Goal: Task Accomplishment & Management: Use online tool/utility

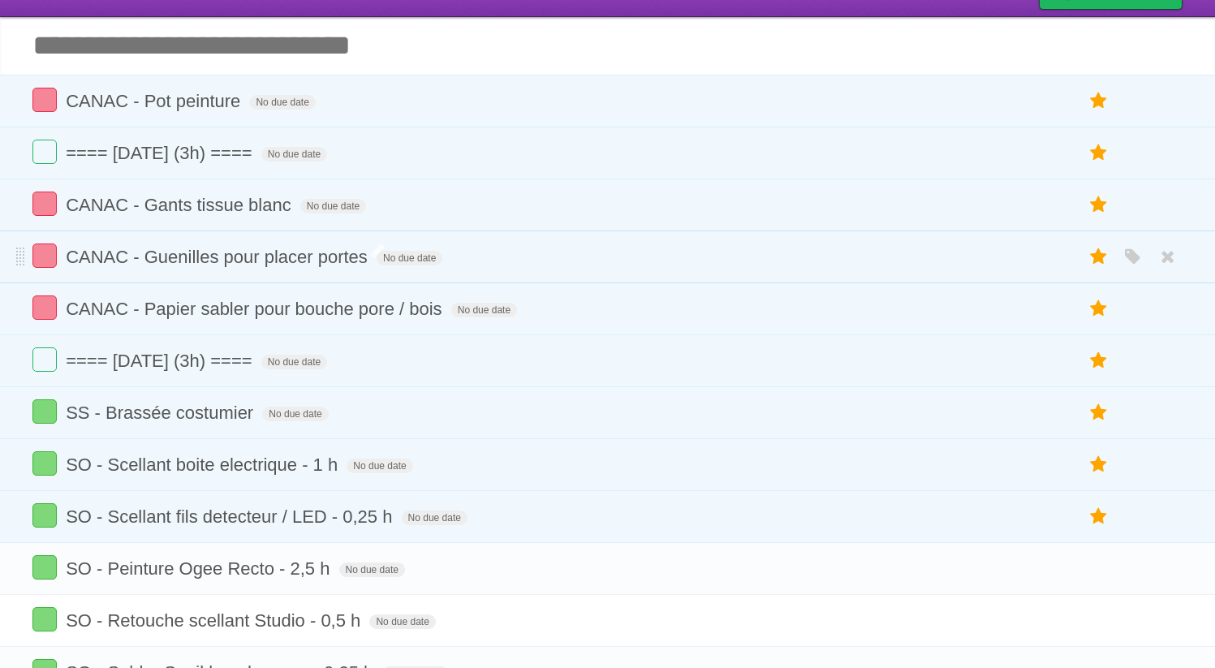
scroll to position [64, 0]
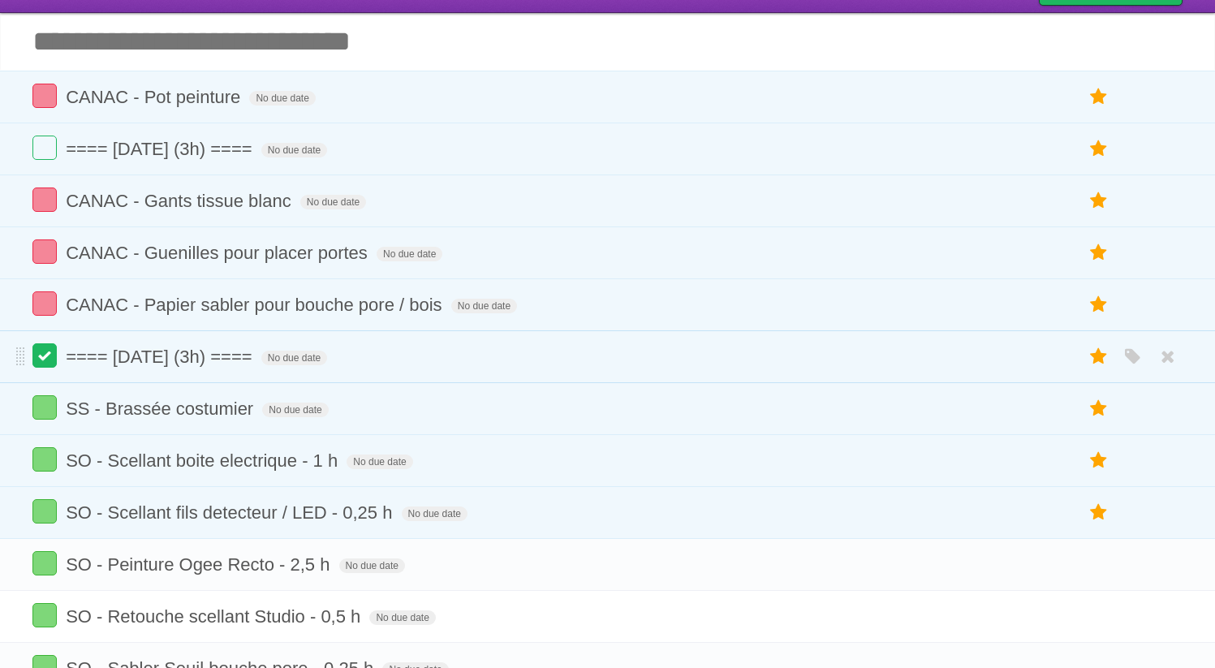
click at [54, 362] on label at bounding box center [44, 355] width 24 height 24
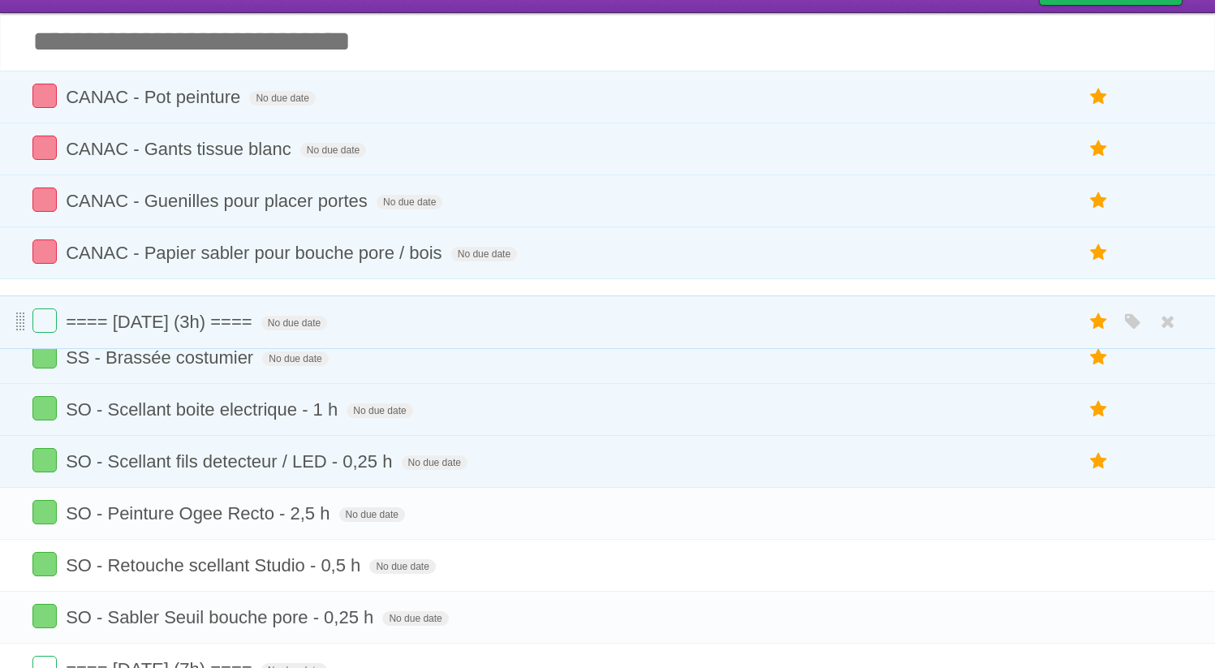
drag, startPoint x: 20, startPoint y: 150, endPoint x: 18, endPoint y: 322, distance: 172.1
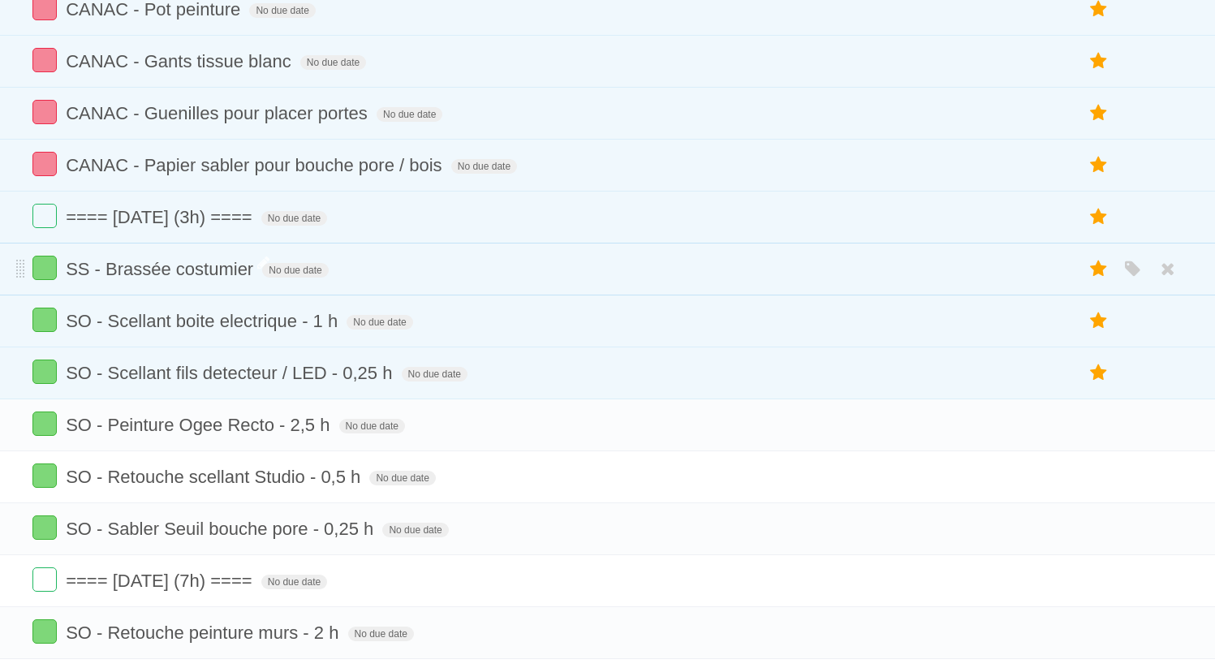
scroll to position [153, 0]
click at [1098, 331] on icon at bounding box center [1099, 319] width 23 height 27
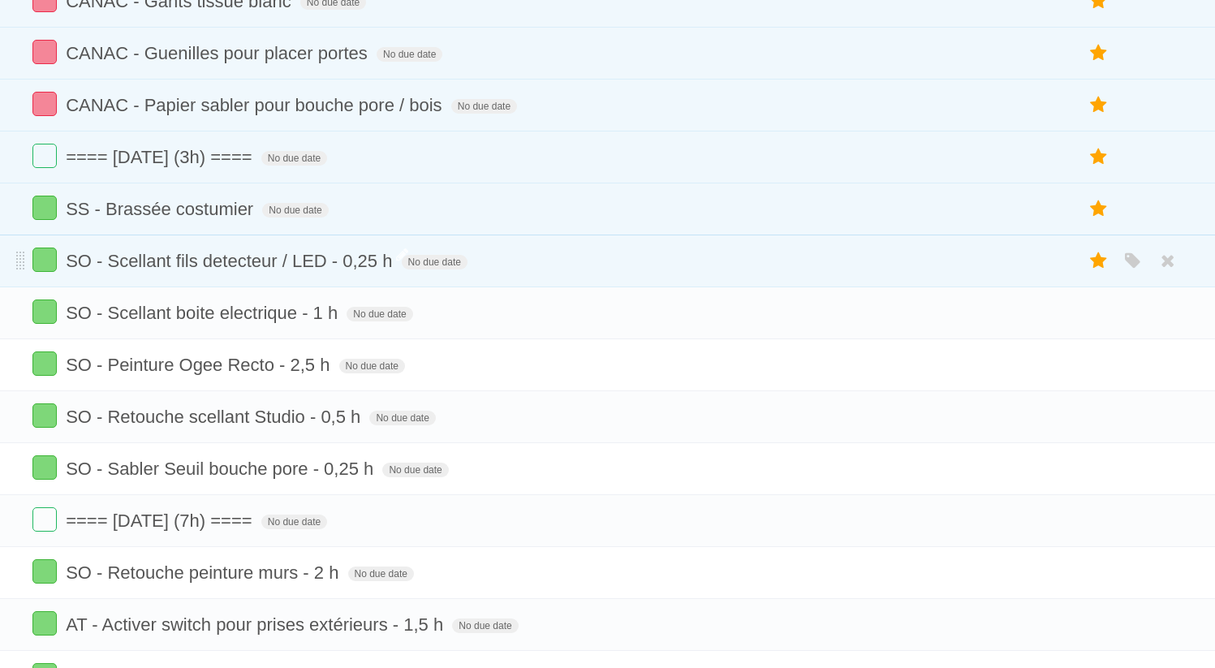
scroll to position [234, 0]
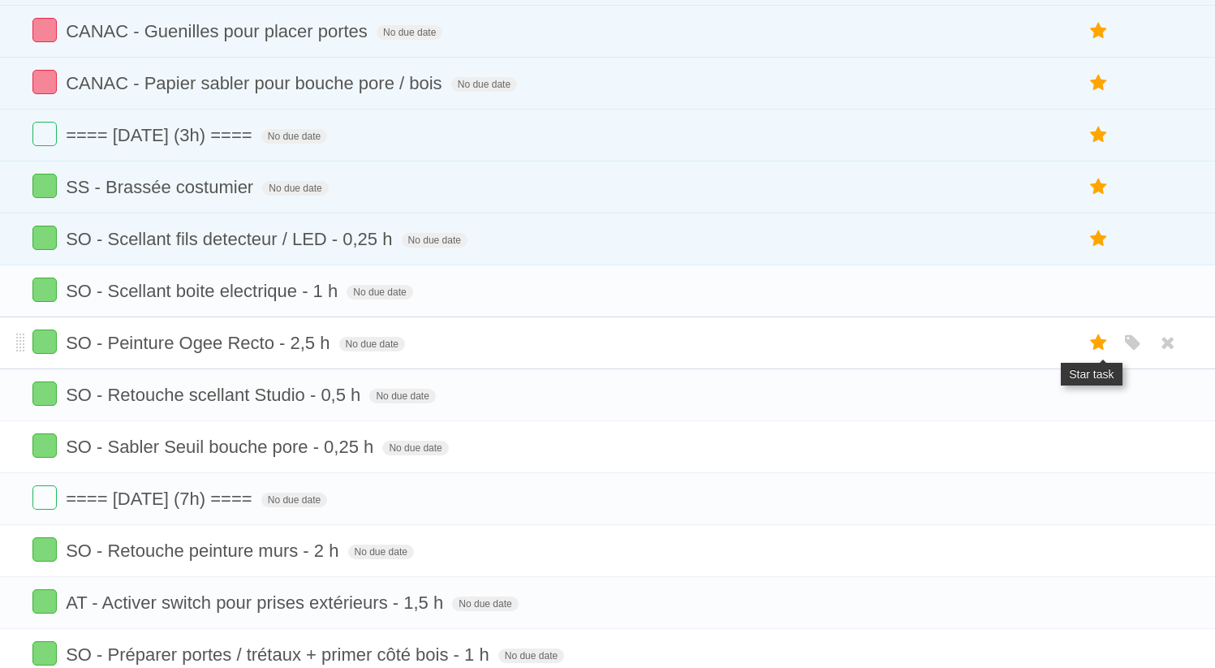
click at [1097, 355] on icon at bounding box center [1099, 343] width 23 height 27
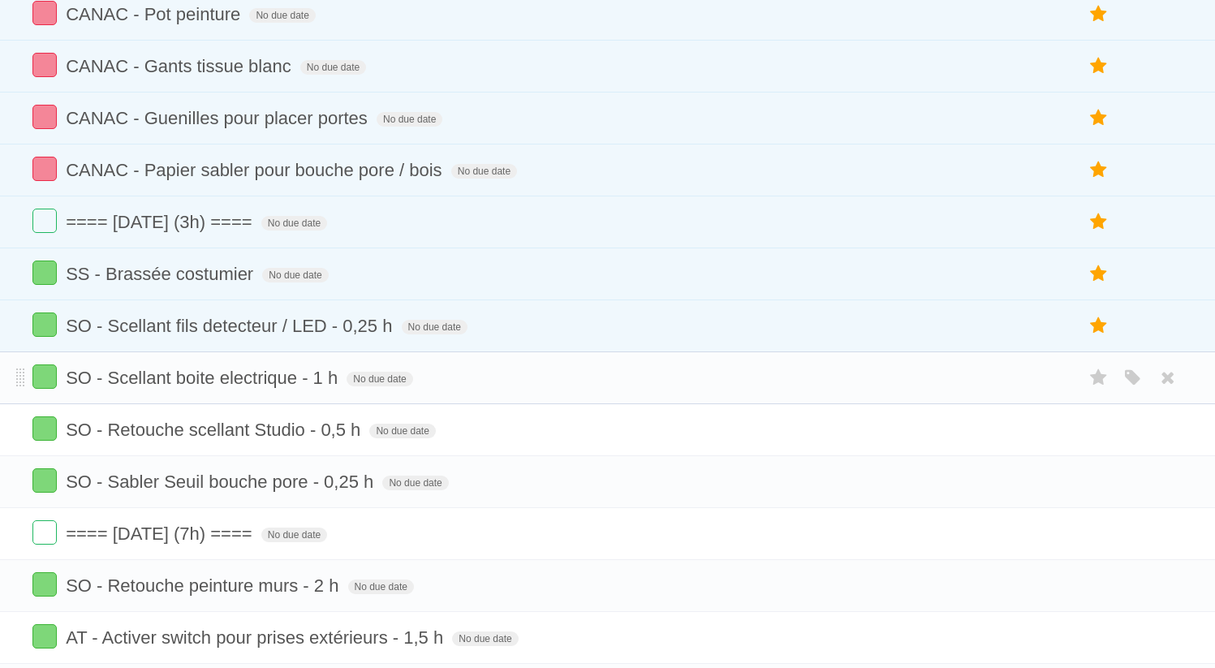
scroll to position [0, 0]
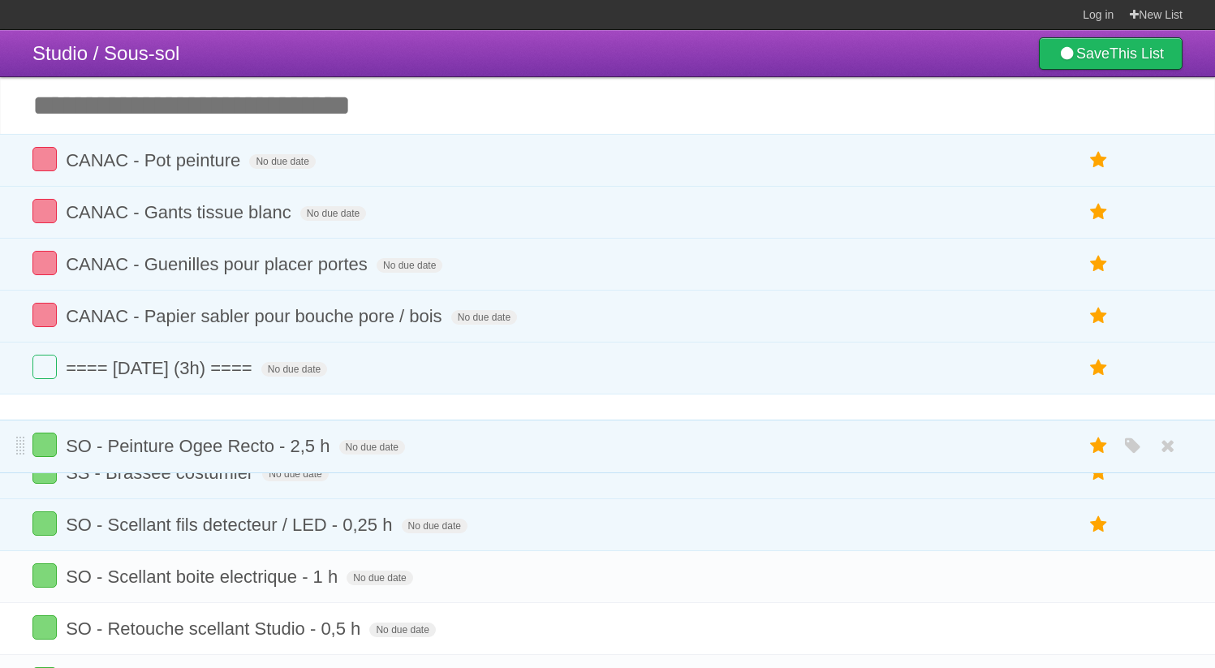
drag, startPoint x: 19, startPoint y: 162, endPoint x: 26, endPoint y: 447, distance: 285.0
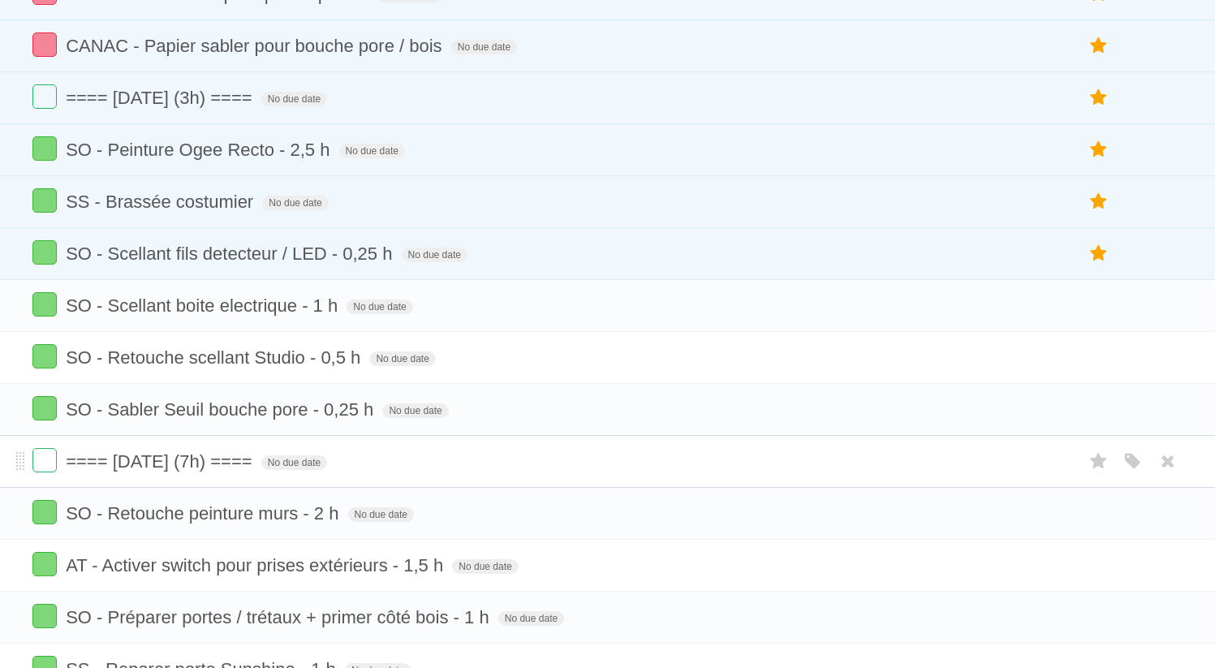
scroll to position [300, 0]
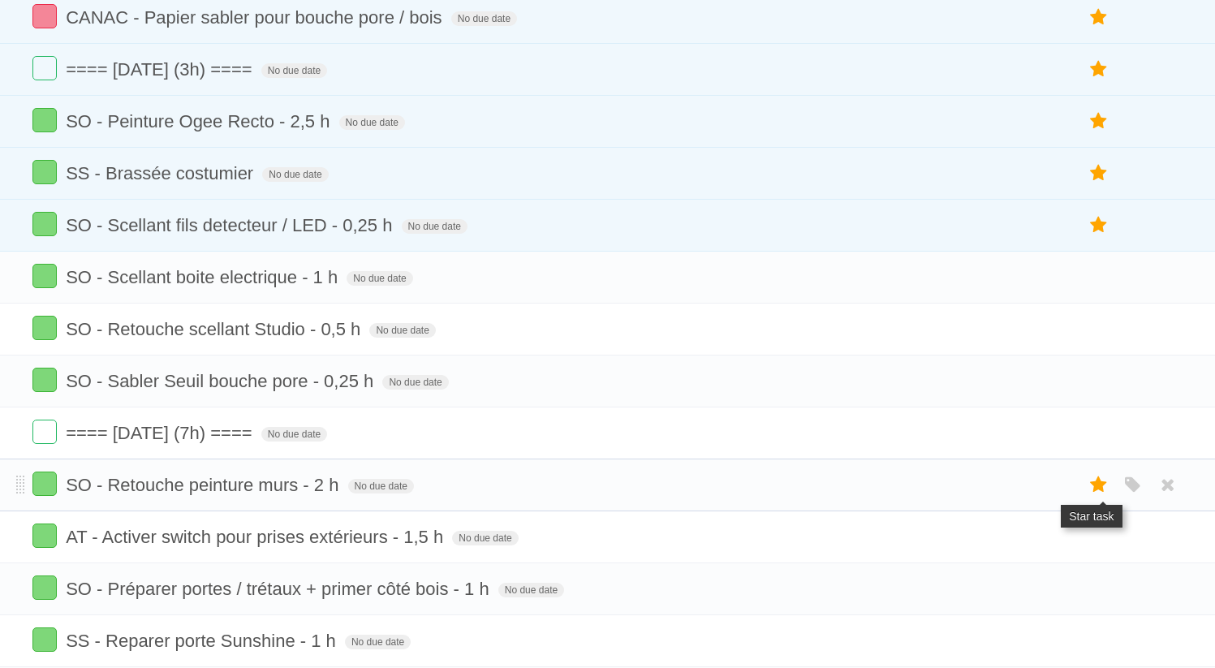
click at [1103, 498] on icon at bounding box center [1099, 485] width 23 height 27
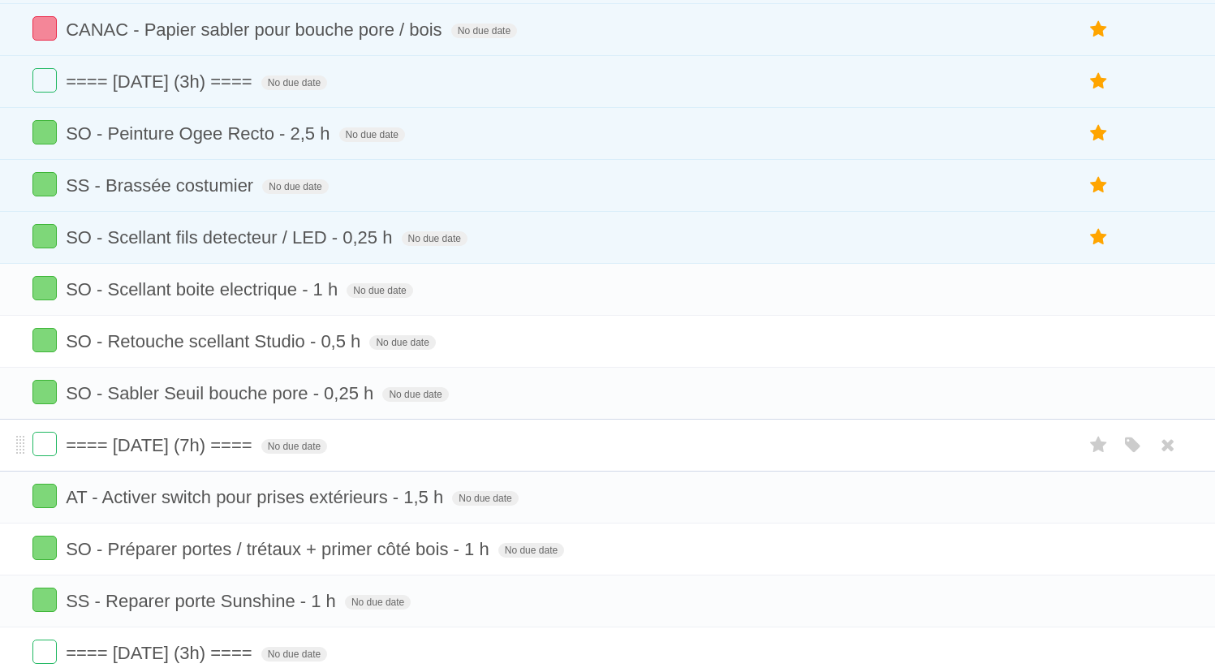
scroll to position [0, 0]
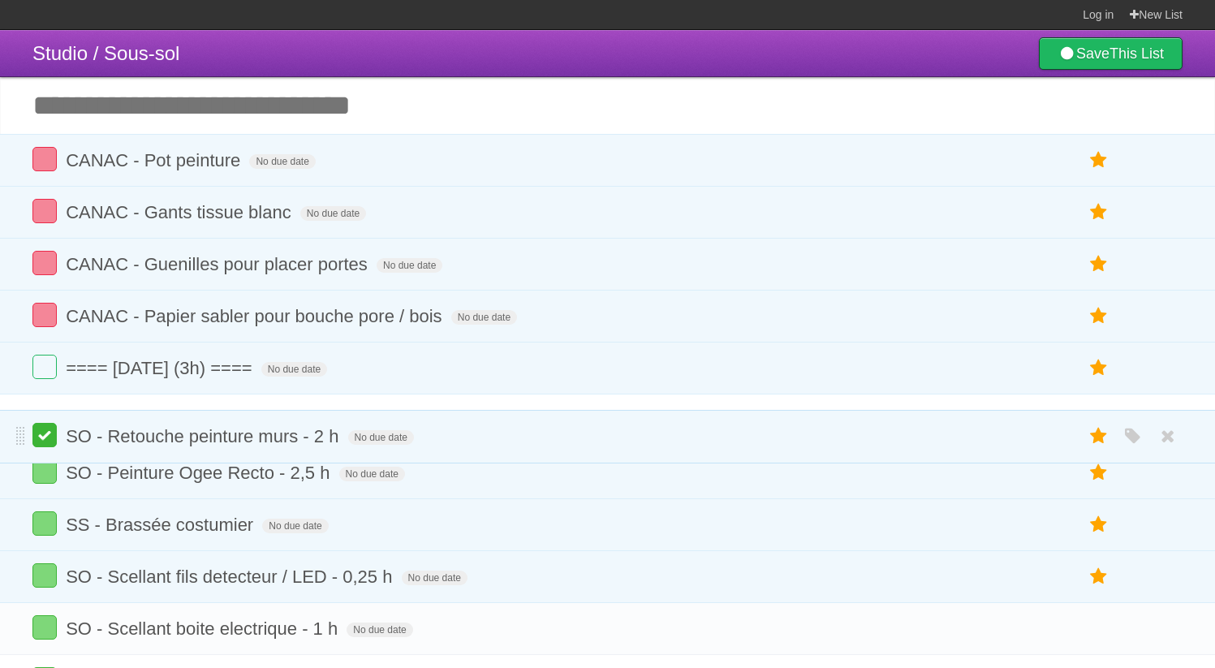
drag, startPoint x: 20, startPoint y: 163, endPoint x: 32, endPoint y: 440, distance: 277.1
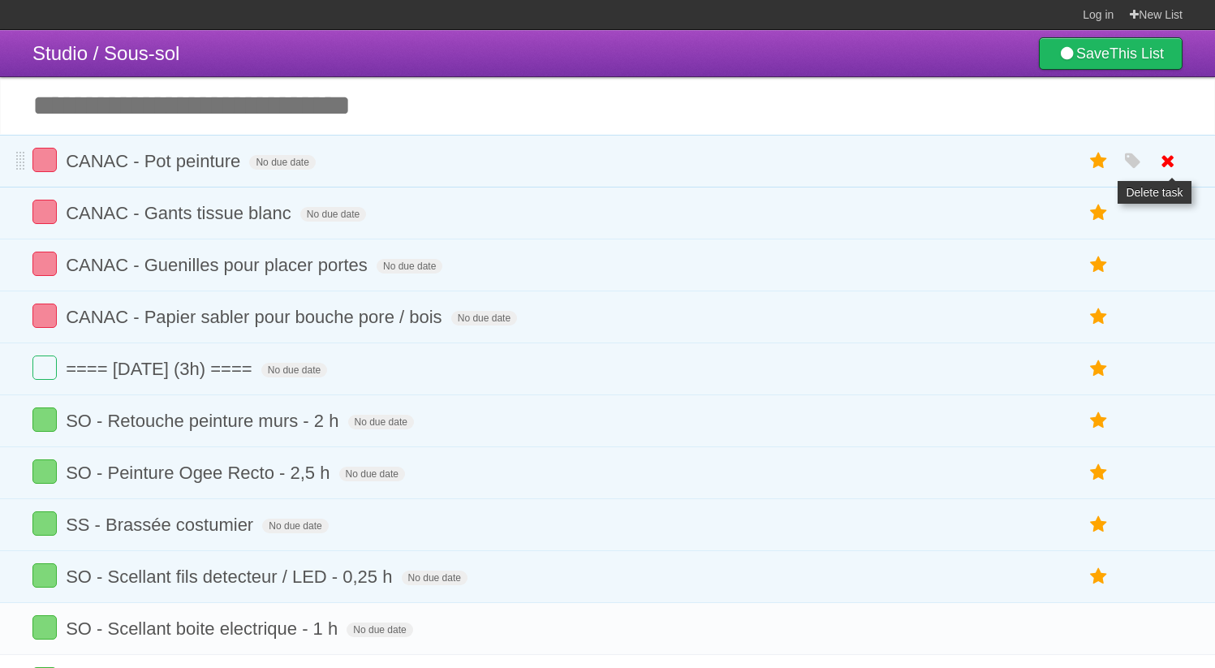
click at [1166, 160] on icon at bounding box center [1168, 161] width 23 height 27
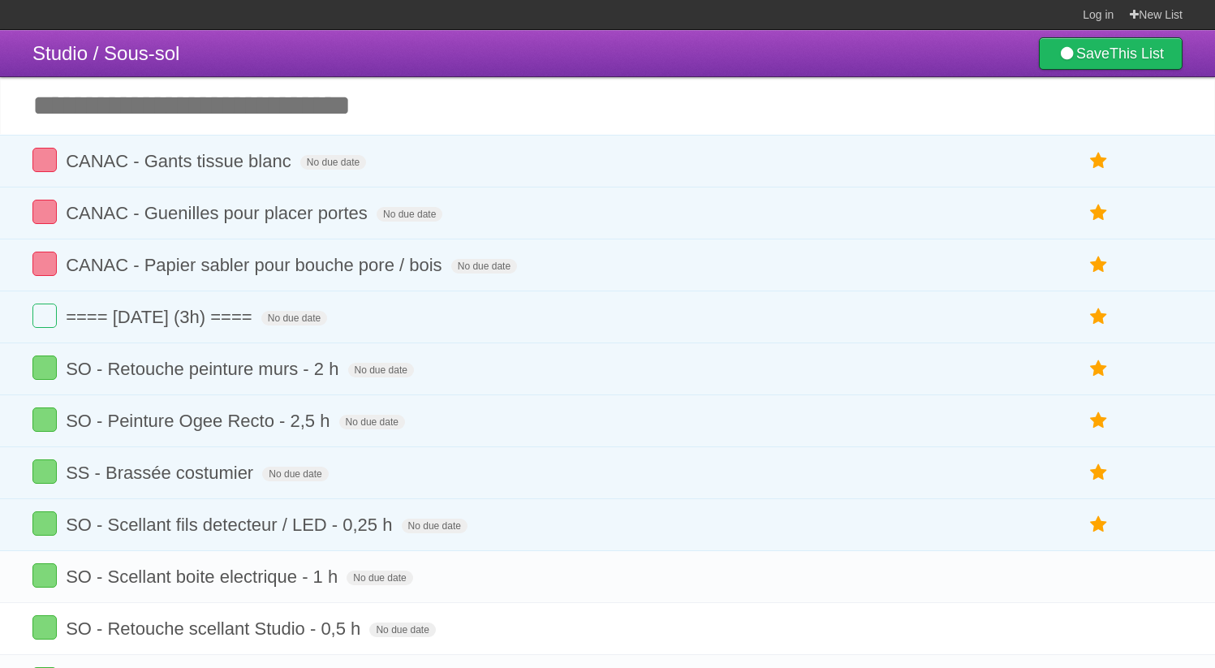
click at [354, 111] on input "Add another task" at bounding box center [607, 105] width 1215 height 57
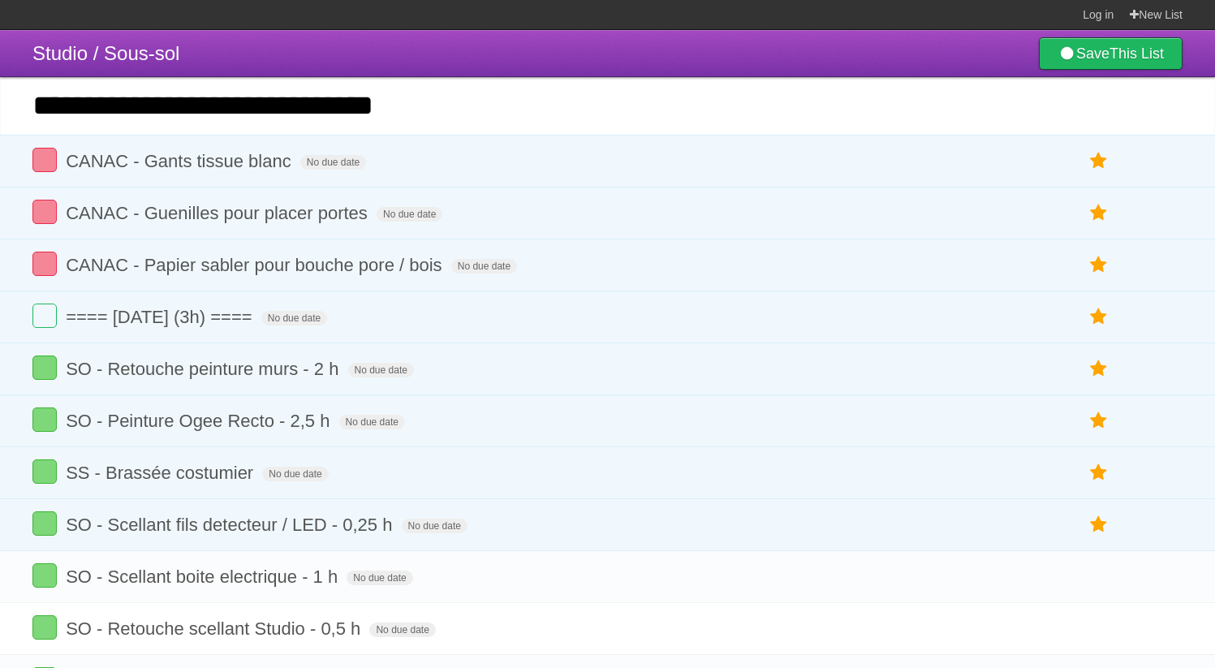
click at [37, 110] on input "**********" at bounding box center [607, 105] width 1215 height 57
type input "**********"
click input "*********" at bounding box center [0, 0] width 0 height 0
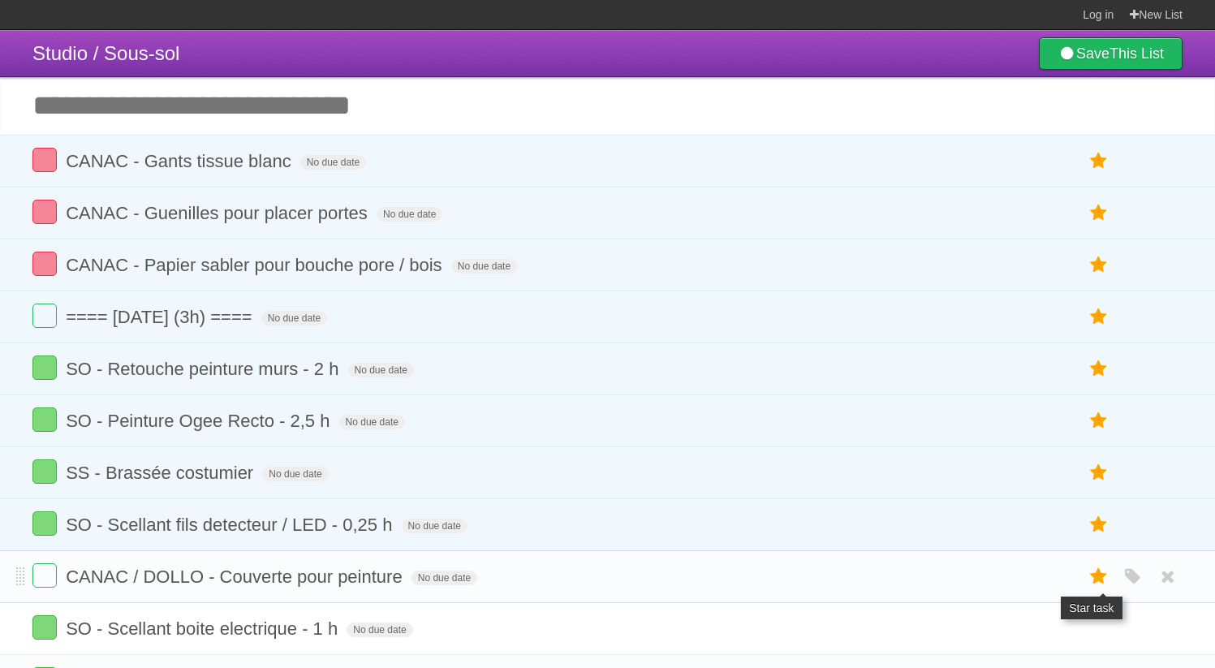
click at [1092, 589] on icon at bounding box center [1099, 576] width 23 height 27
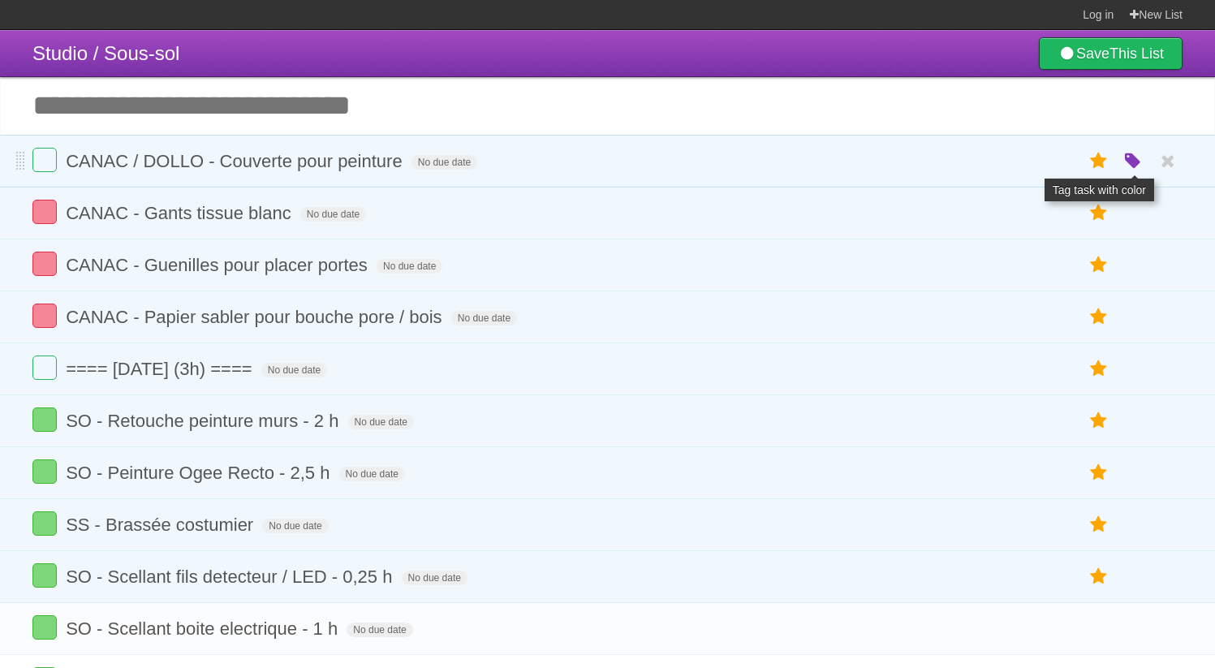
click at [1128, 172] on icon "button" at bounding box center [1133, 161] width 23 height 21
click at [979, 163] on label "Red" at bounding box center [975, 161] width 18 height 18
click at [877, 115] on input "Add another task" at bounding box center [607, 105] width 1215 height 57
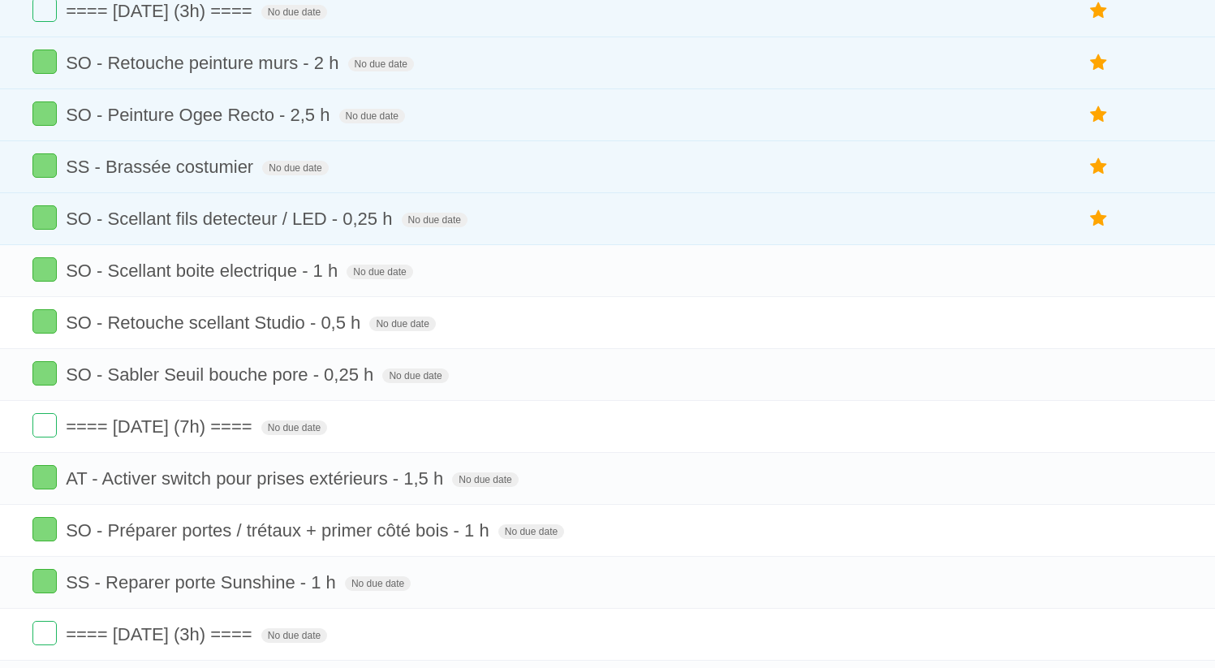
scroll to position [365, 0]
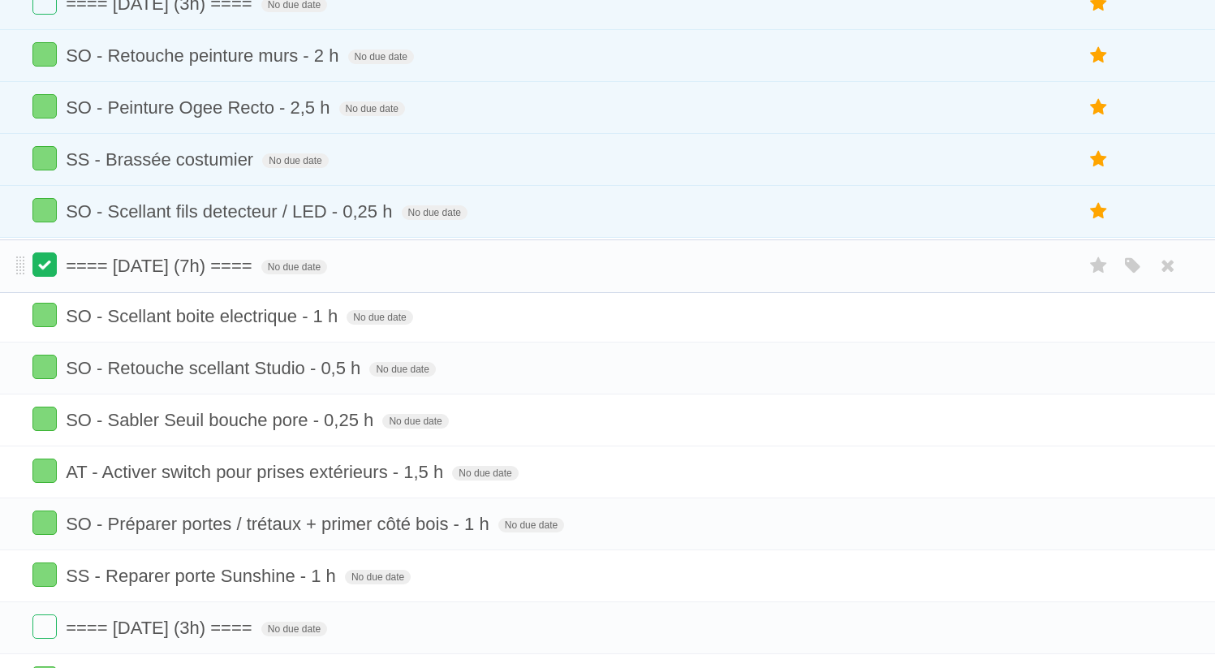
drag, startPoint x: 21, startPoint y: 434, endPoint x: 51, endPoint y: 266, distance: 170.7
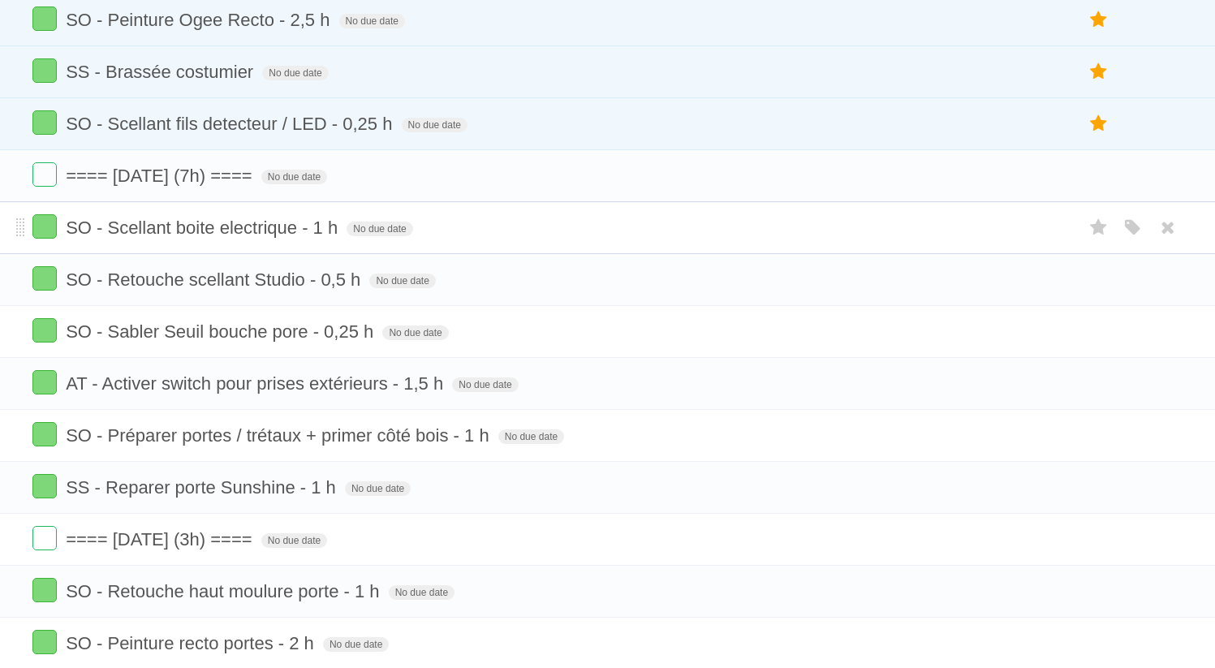
scroll to position [462, 0]
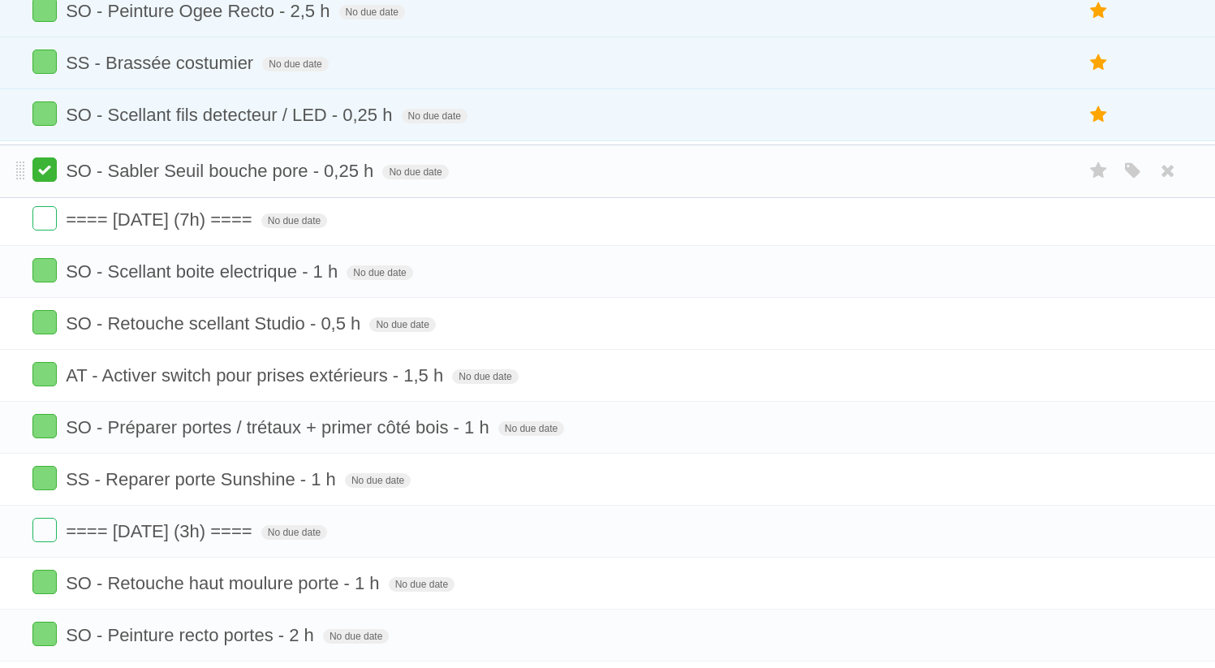
drag, startPoint x: 19, startPoint y: 334, endPoint x: 47, endPoint y: 170, distance: 166.3
click at [1097, 178] on icon at bounding box center [1099, 166] width 23 height 27
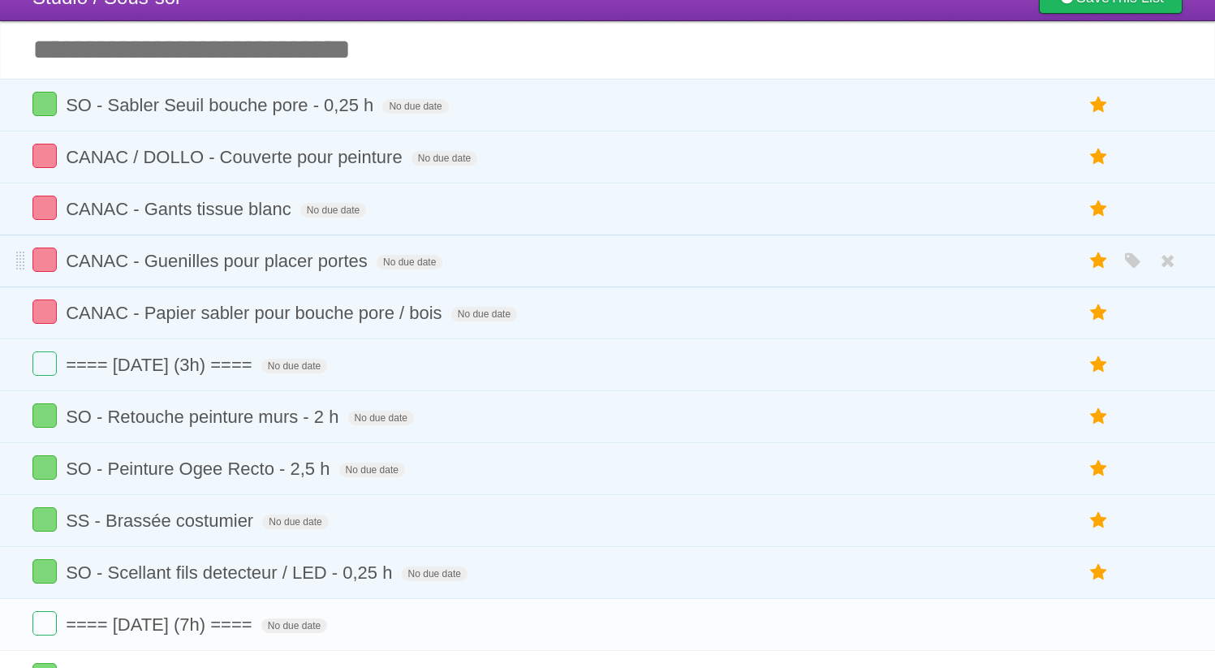
scroll to position [0, 0]
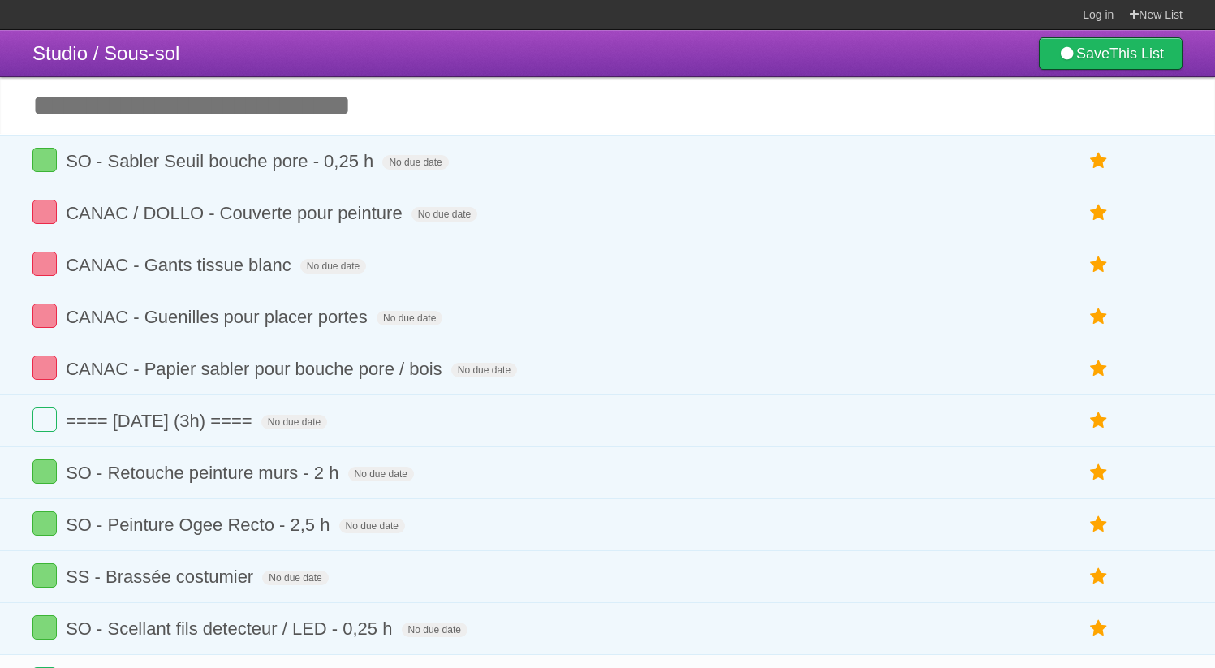
click at [295, 113] on input "Add another task" at bounding box center [607, 105] width 1215 height 57
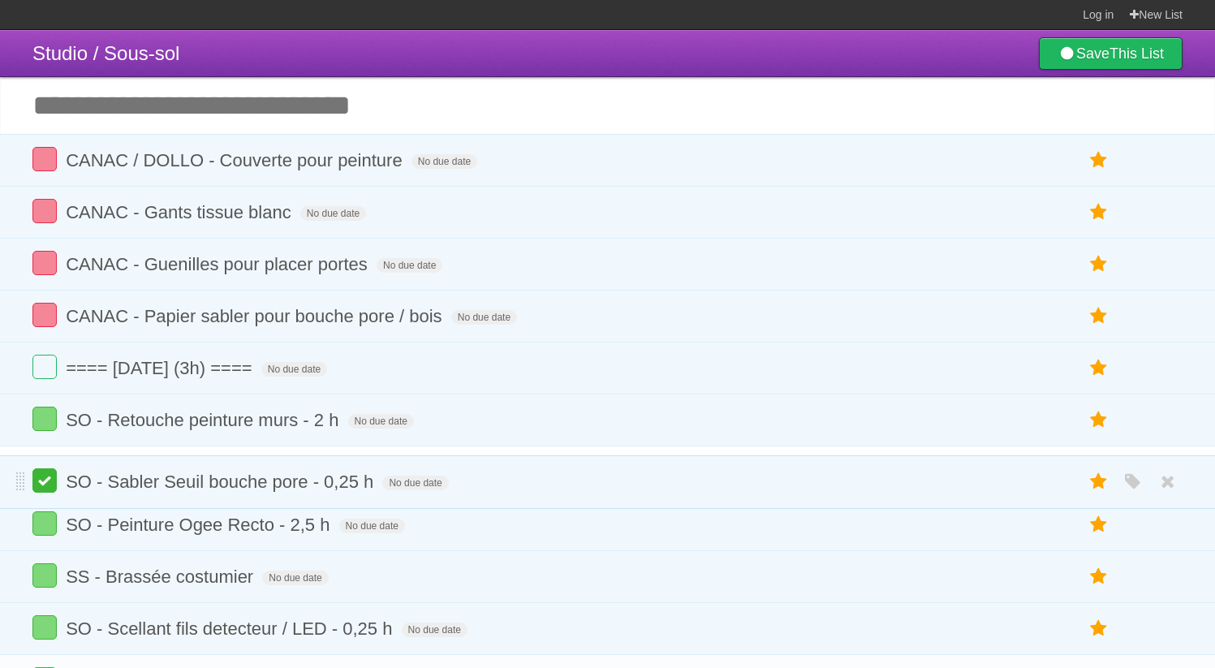
drag, startPoint x: 19, startPoint y: 166, endPoint x: 39, endPoint y: 487, distance: 321.2
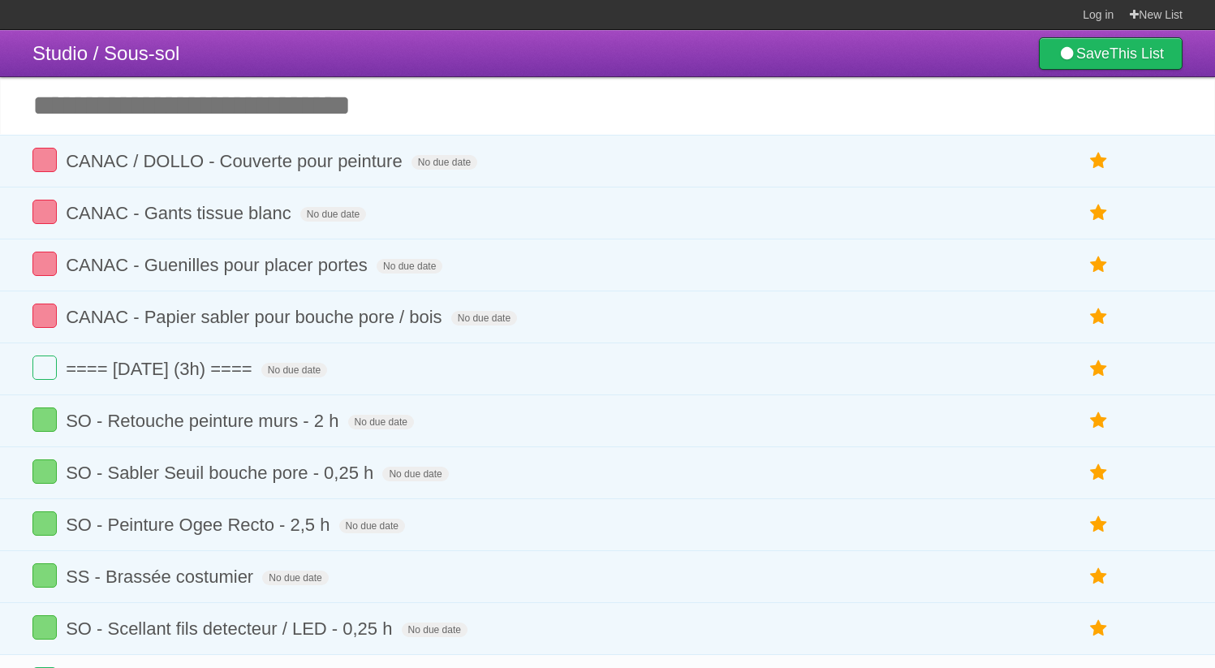
click at [355, 119] on input "Add another task" at bounding box center [607, 105] width 1215 height 57
click at [477, 119] on input "**********" at bounding box center [607, 105] width 1215 height 57
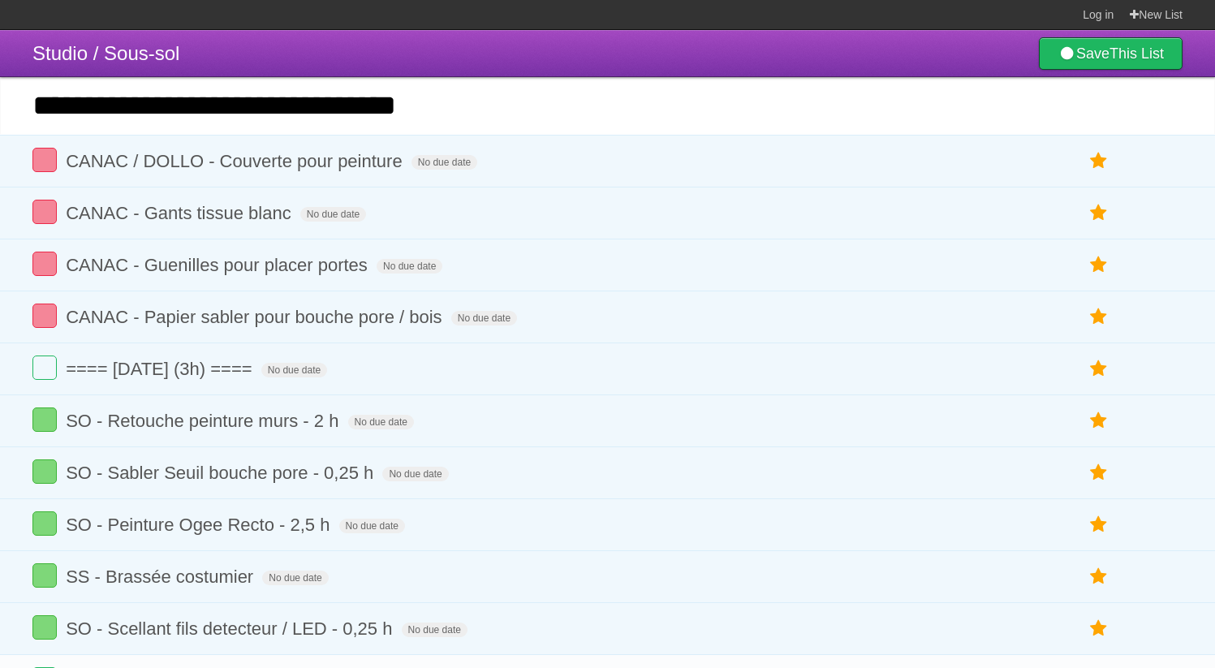
type input "**********"
click input "*********" at bounding box center [0, 0] width 0 height 0
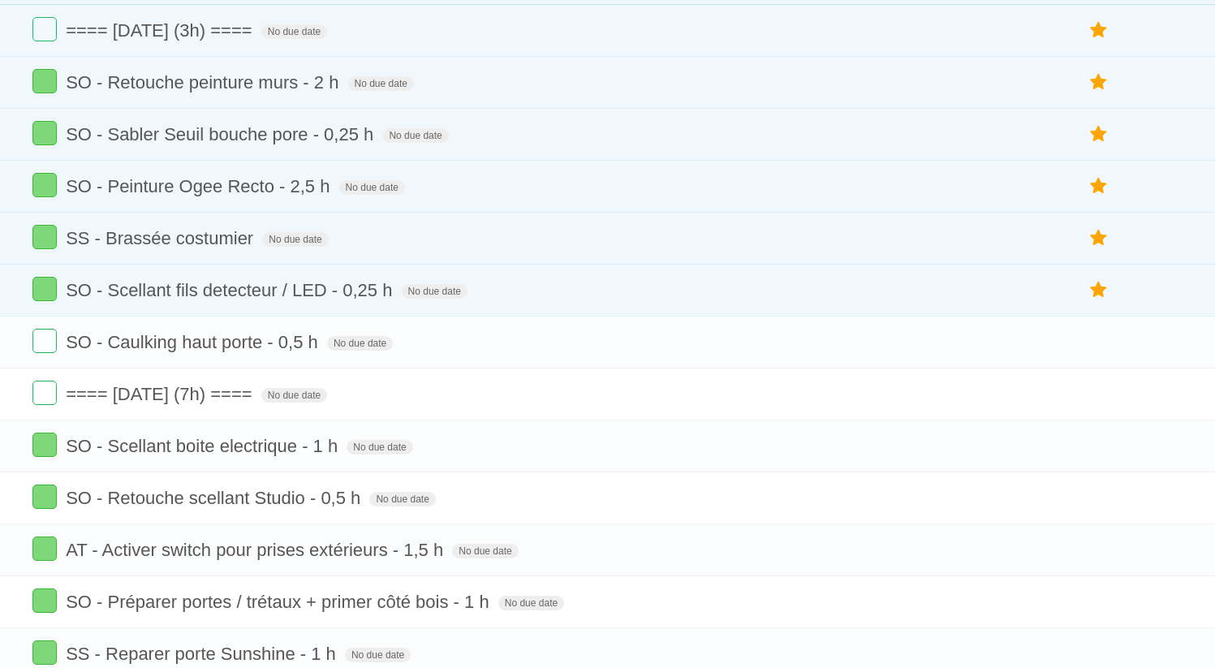
scroll to position [350, 0]
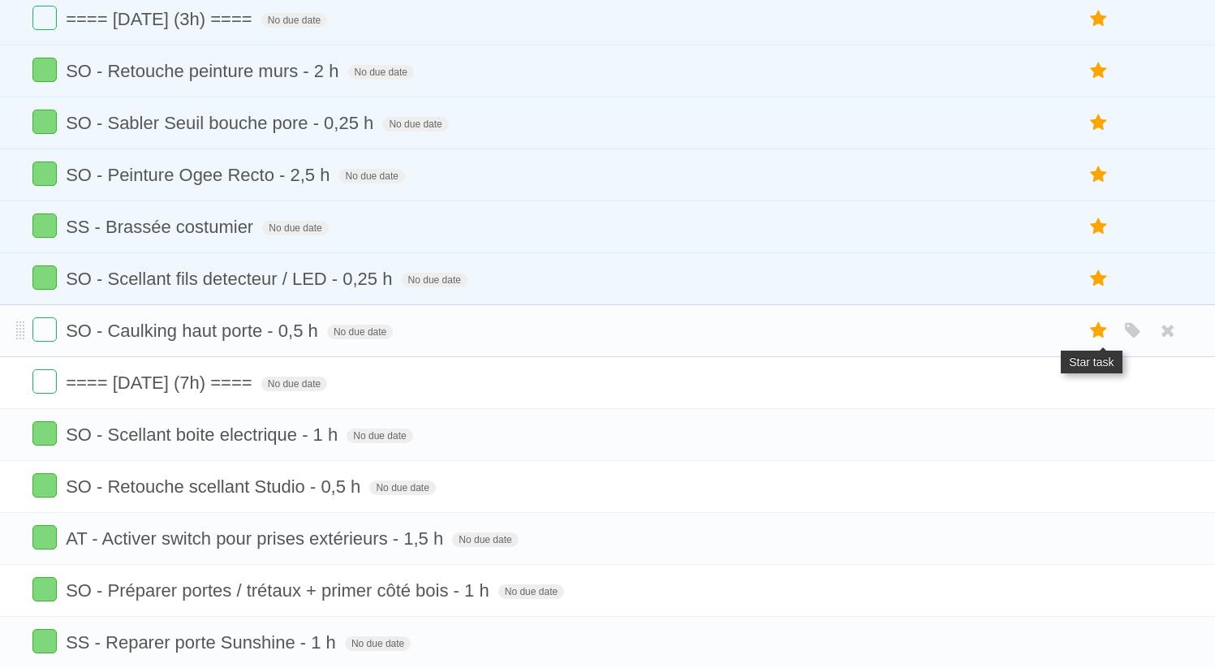
click at [1101, 344] on icon at bounding box center [1099, 330] width 23 height 27
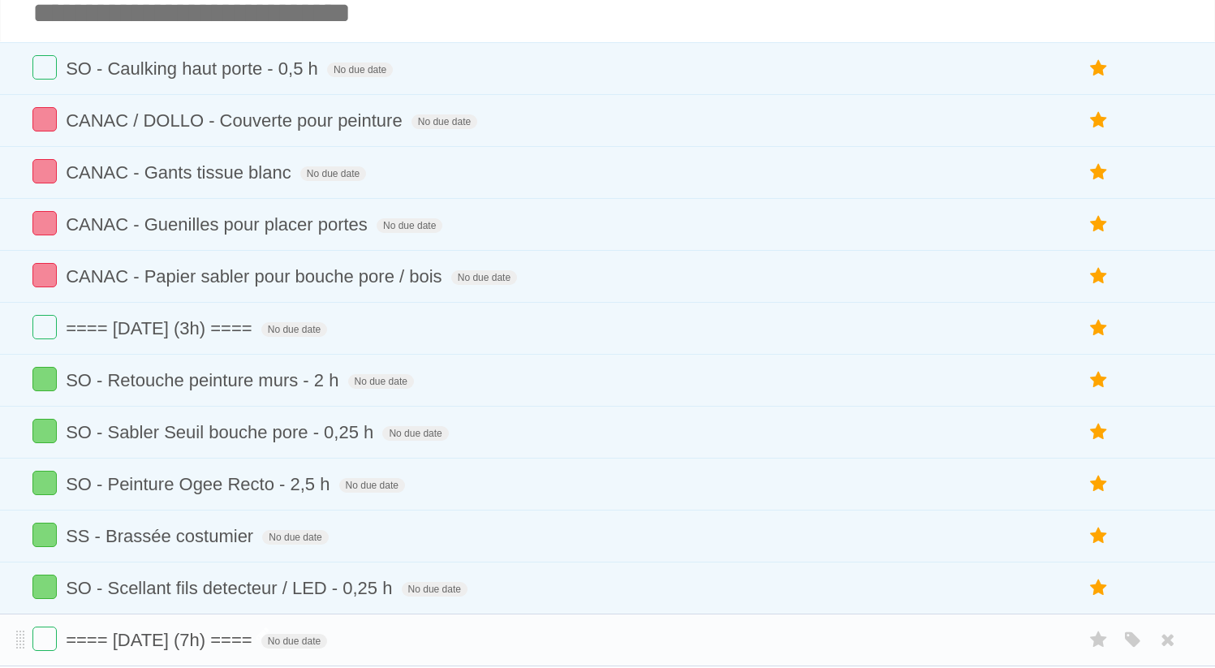
scroll to position [0, 0]
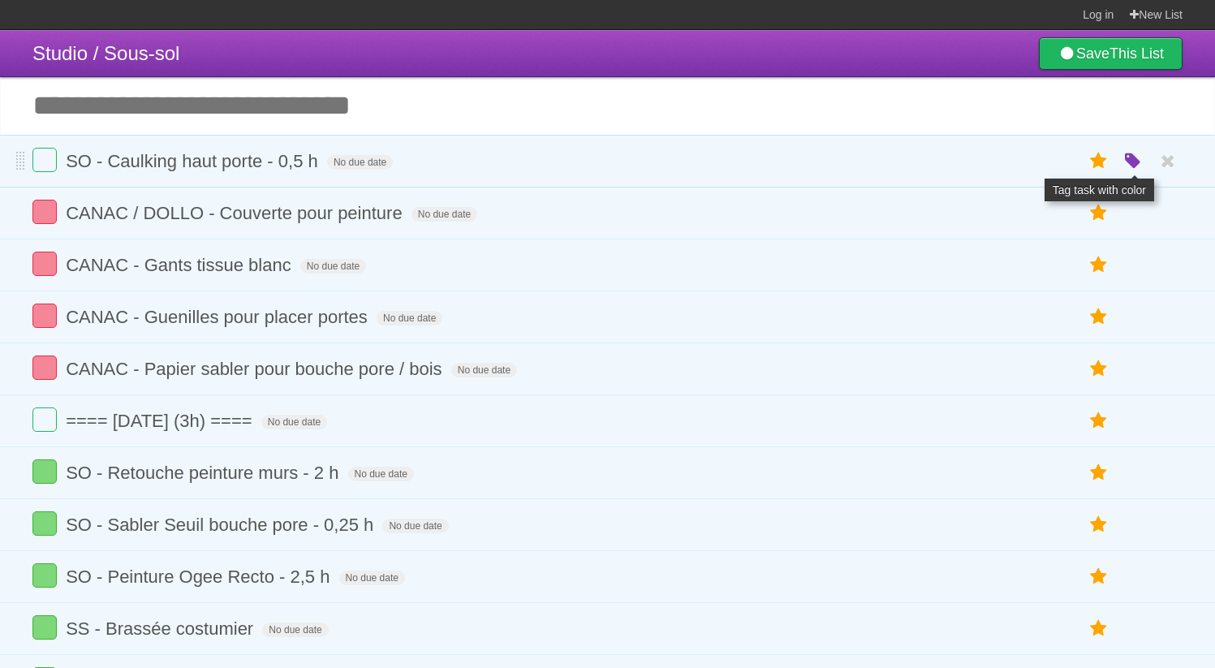
click at [1125, 157] on icon "button" at bounding box center [1133, 161] width 23 height 21
click at [1026, 167] on label "Green" at bounding box center [1019, 161] width 18 height 18
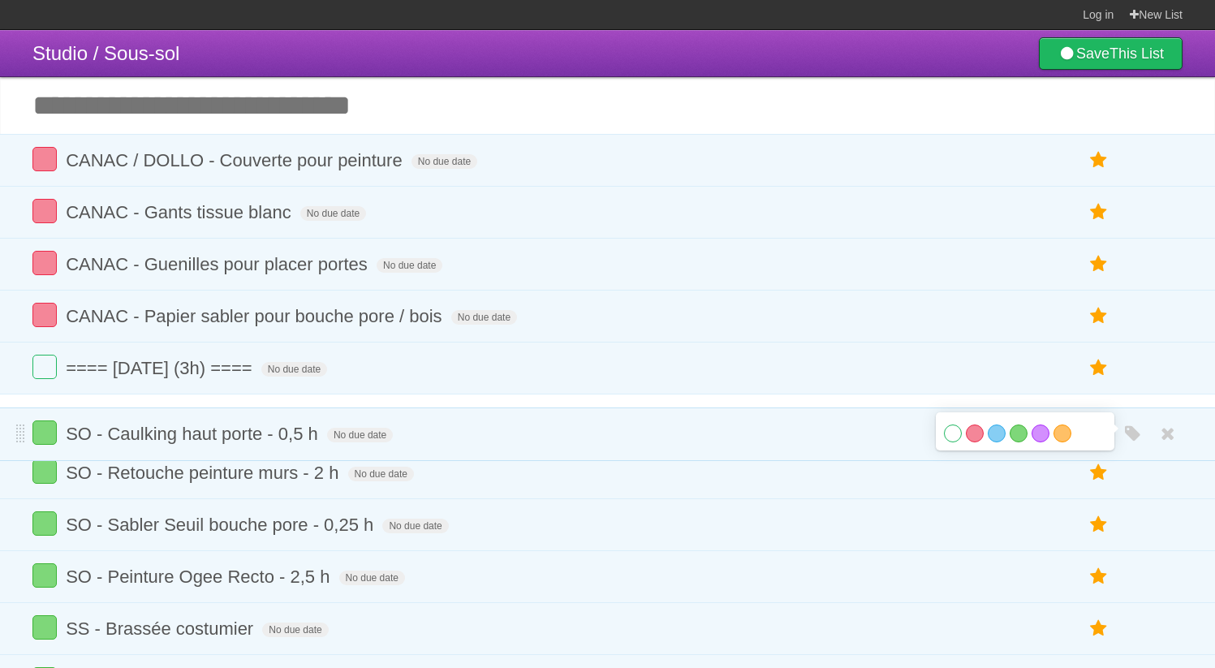
drag, startPoint x: 19, startPoint y: 165, endPoint x: 30, endPoint y: 439, distance: 274.6
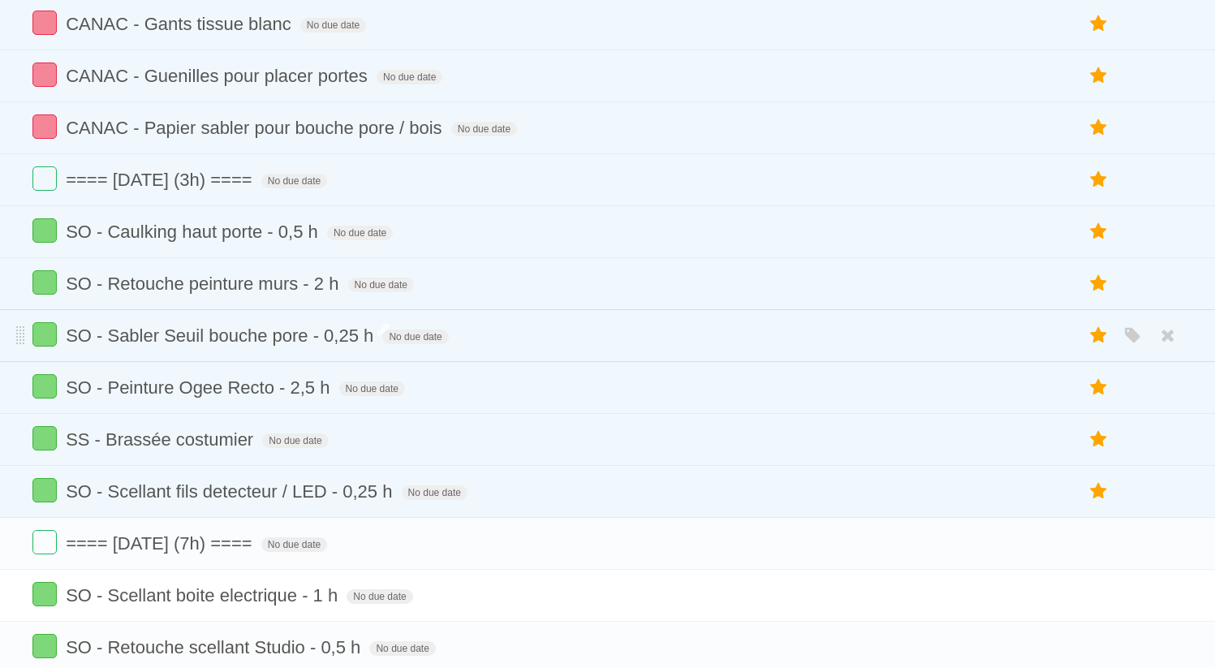
scroll to position [192, 0]
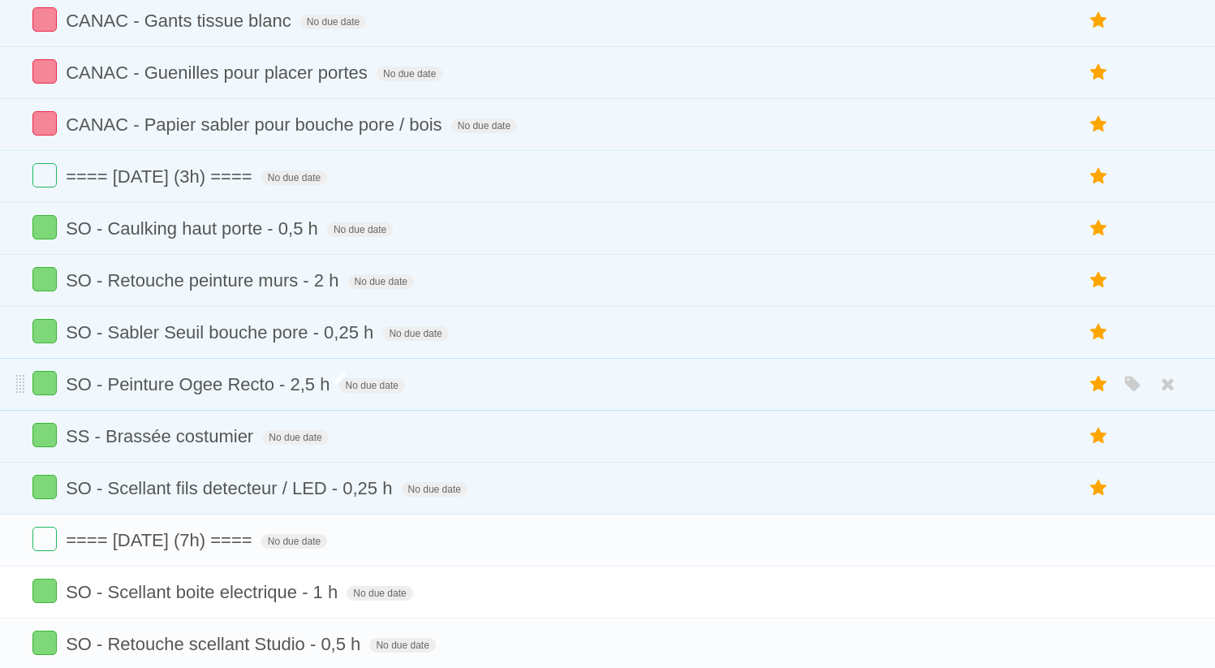
click at [295, 394] on span "SO - Peinture Ogee Recto - 2,5 h" at bounding box center [200, 384] width 268 height 20
click at [313, 394] on input "**********" at bounding box center [209, 385] width 287 height 21
type input "**********"
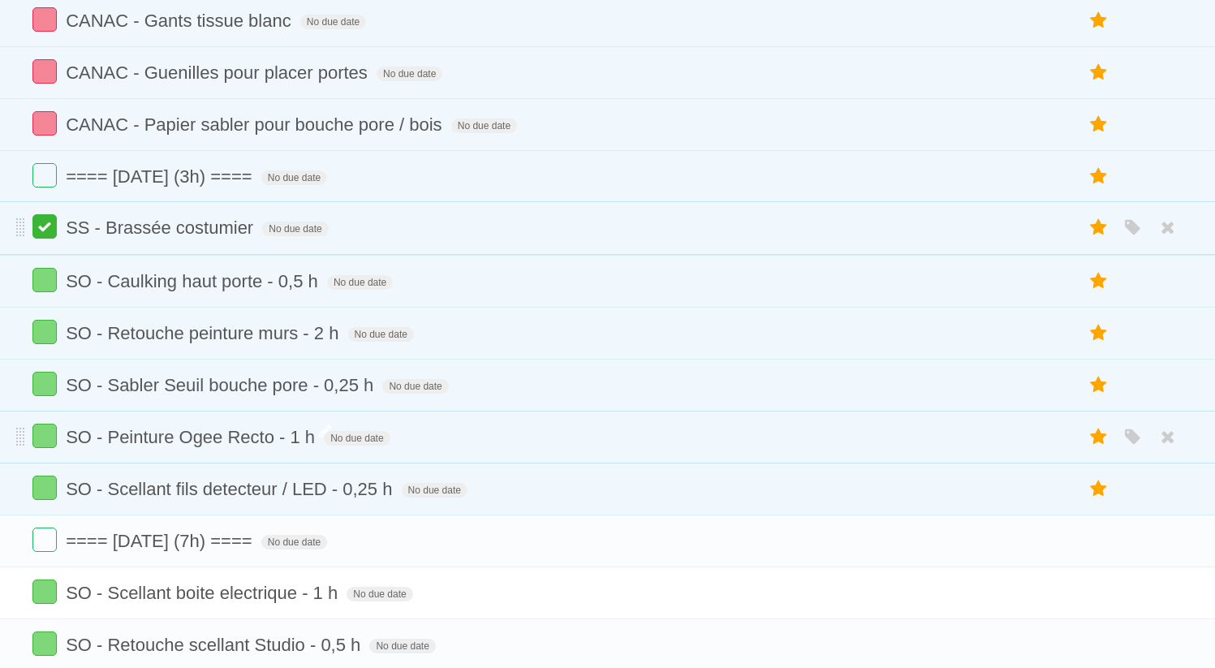
drag, startPoint x: 24, startPoint y: 447, endPoint x: 46, endPoint y: 231, distance: 217.9
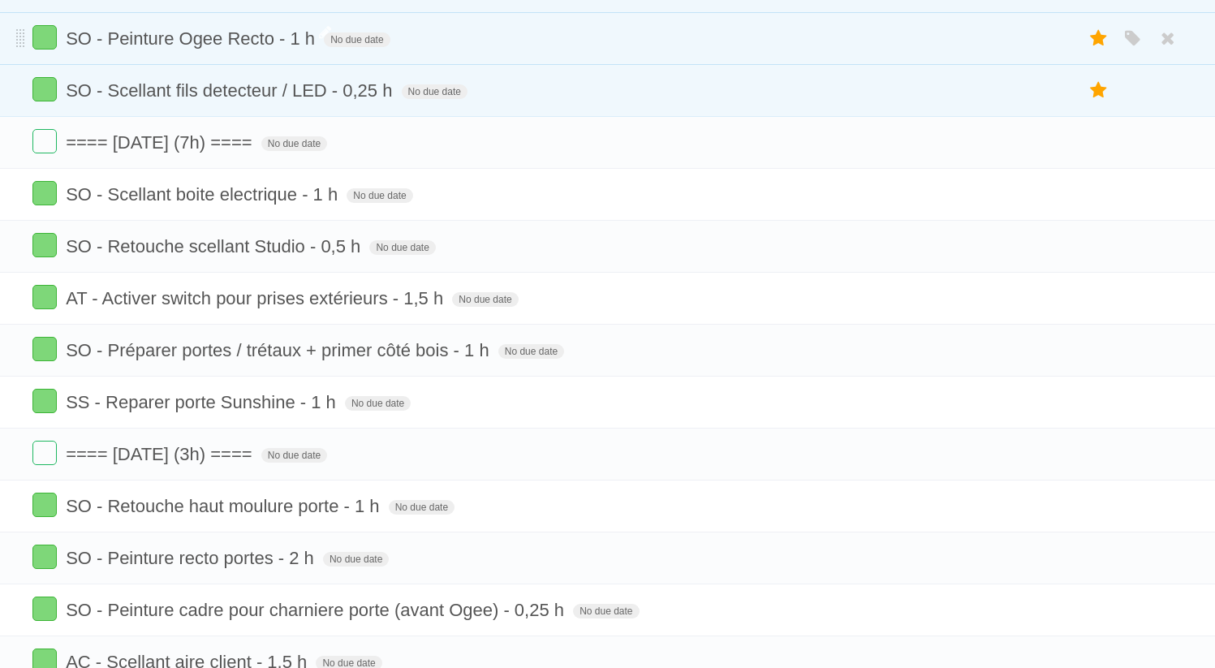
scroll to position [593, 0]
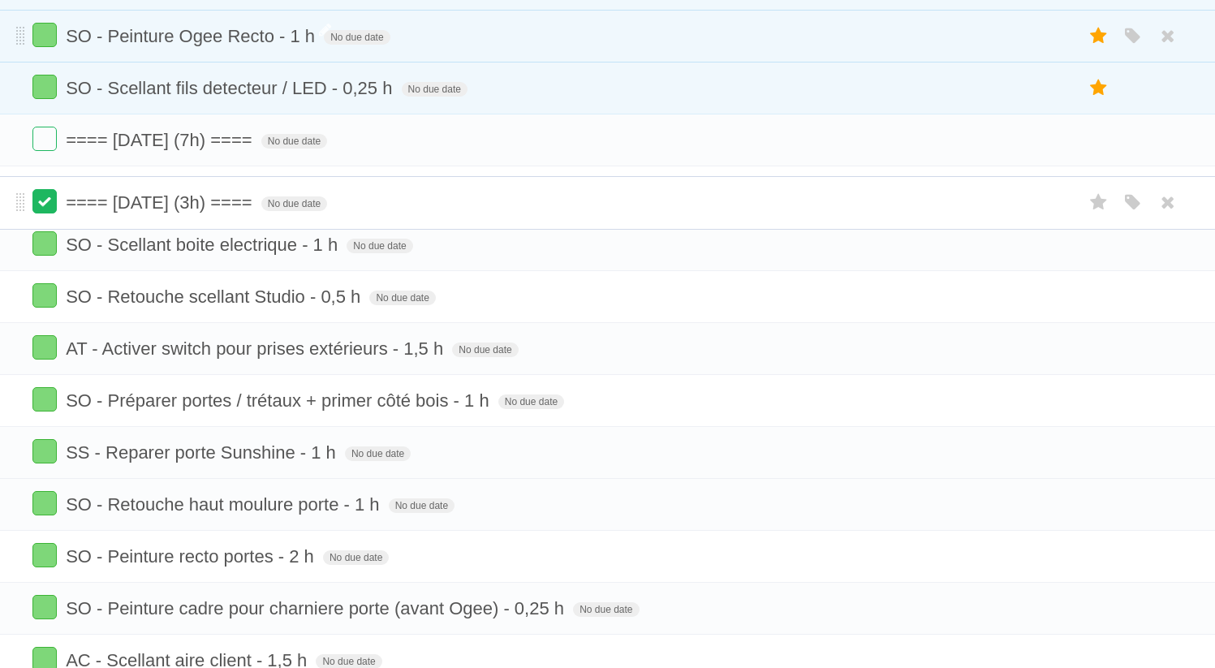
drag, startPoint x: 20, startPoint y: 468, endPoint x: 37, endPoint y: 203, distance: 266.0
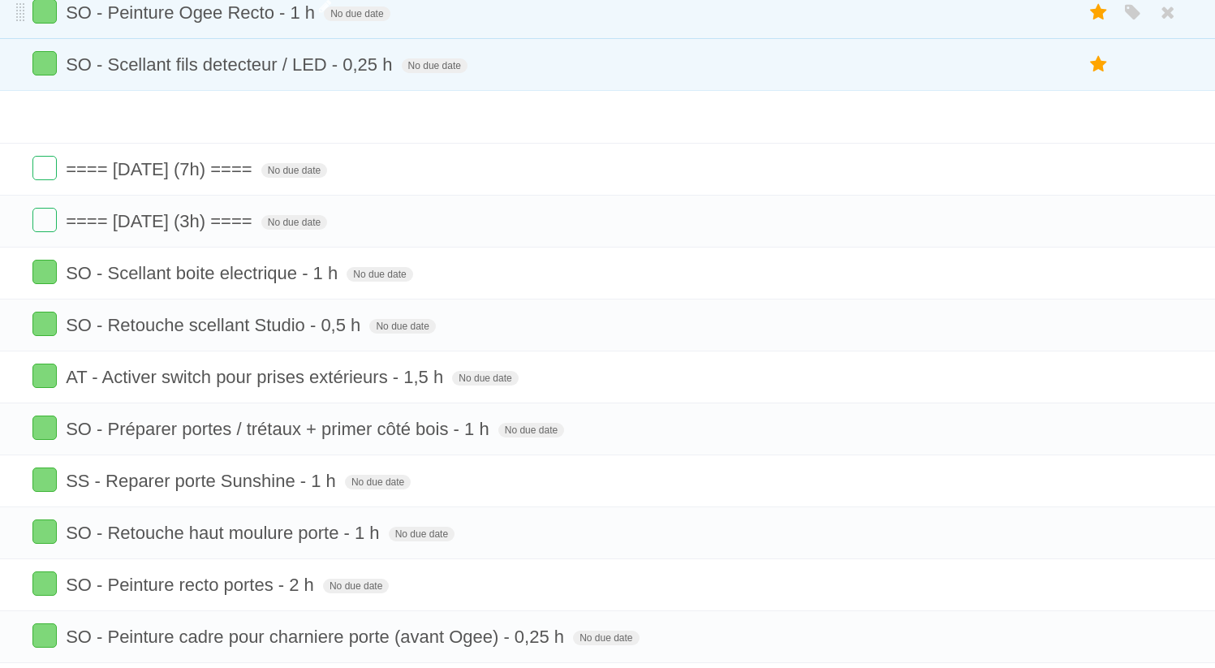
scroll to position [421, 0]
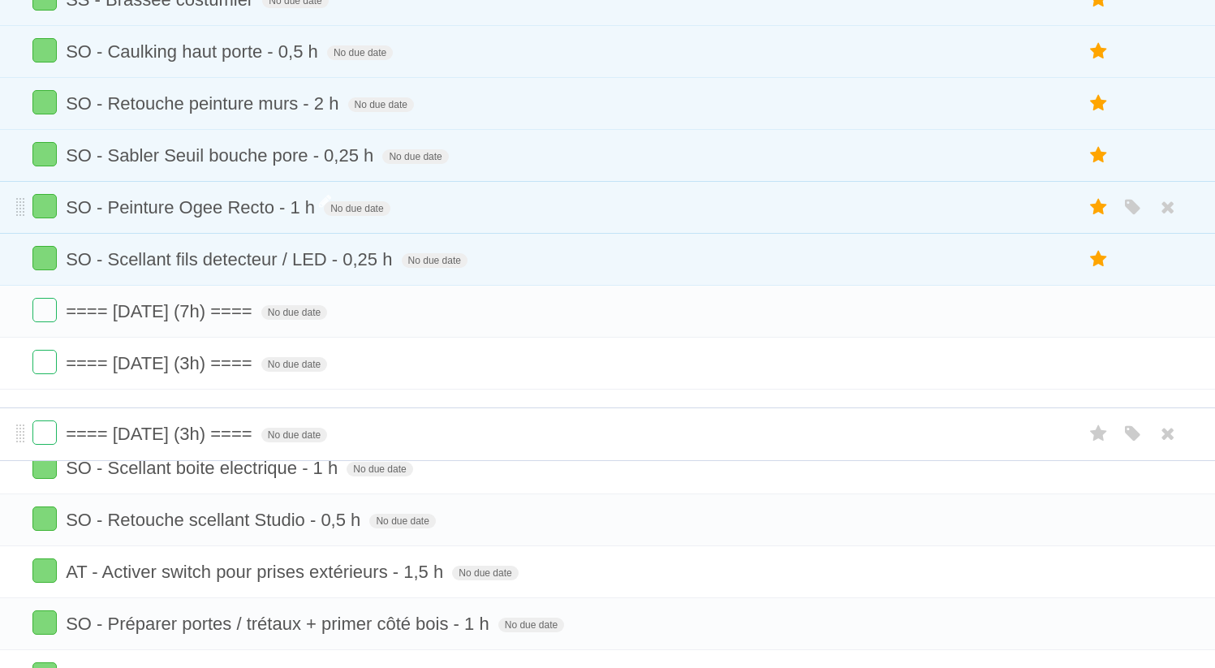
drag, startPoint x: 16, startPoint y: 323, endPoint x: 73, endPoint y: 434, distance: 124.9
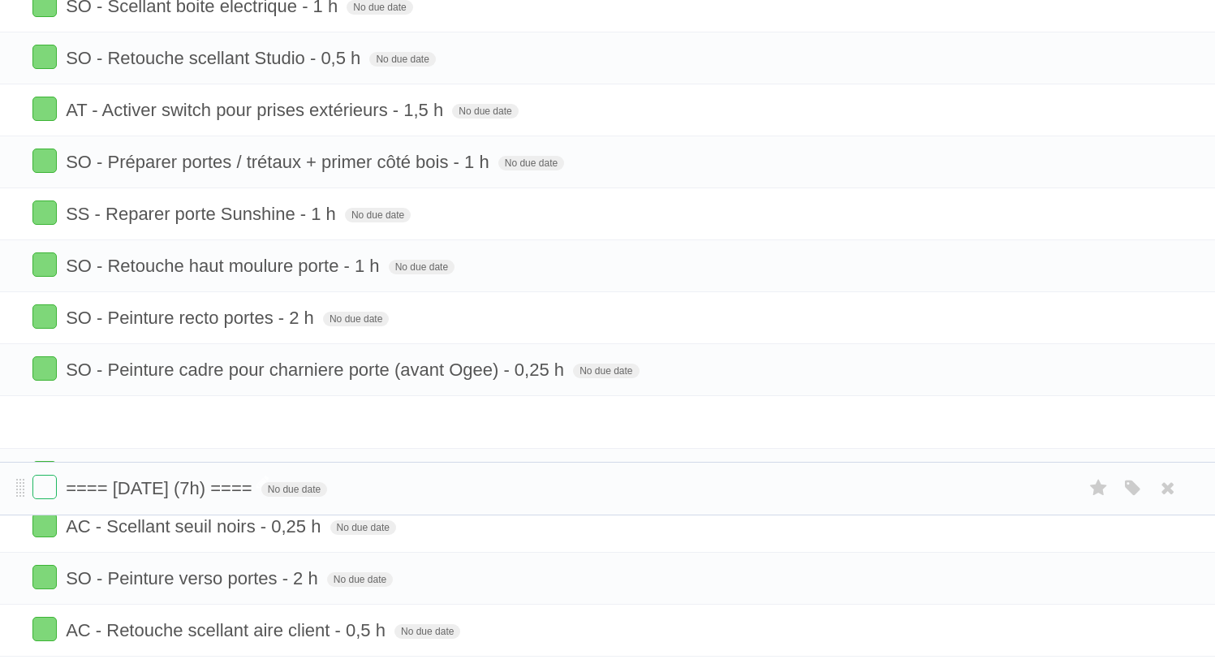
scroll to position [980, 0]
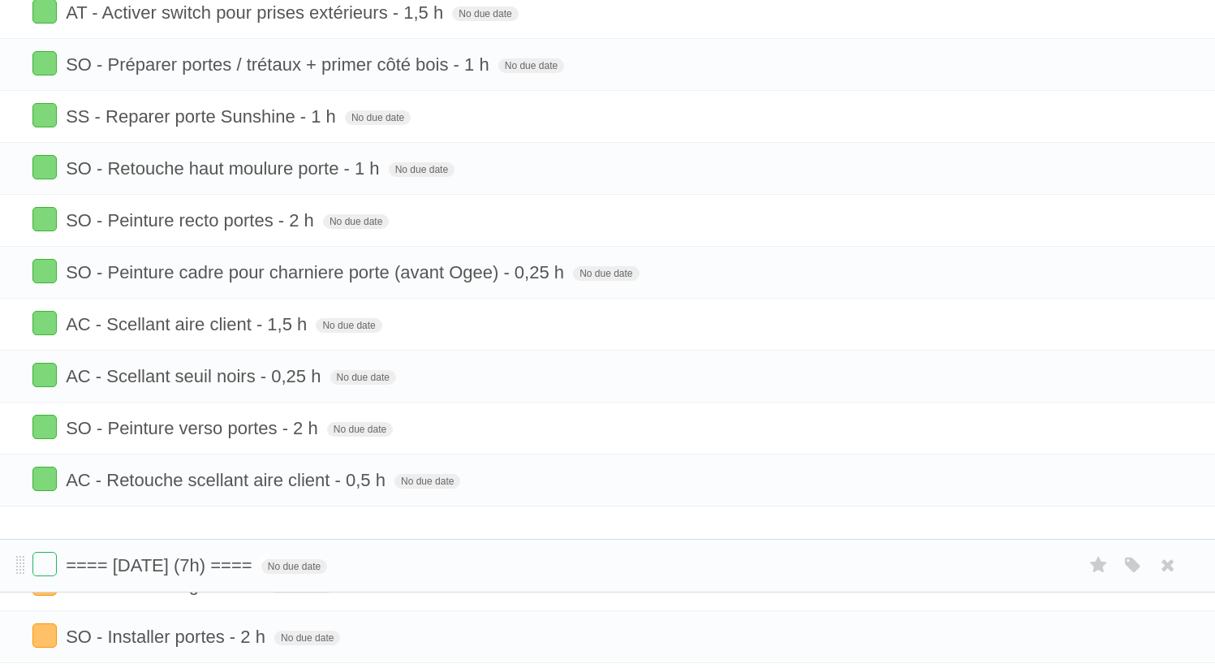
drag, startPoint x: 17, startPoint y: 423, endPoint x: 75, endPoint y: 562, distance: 150.6
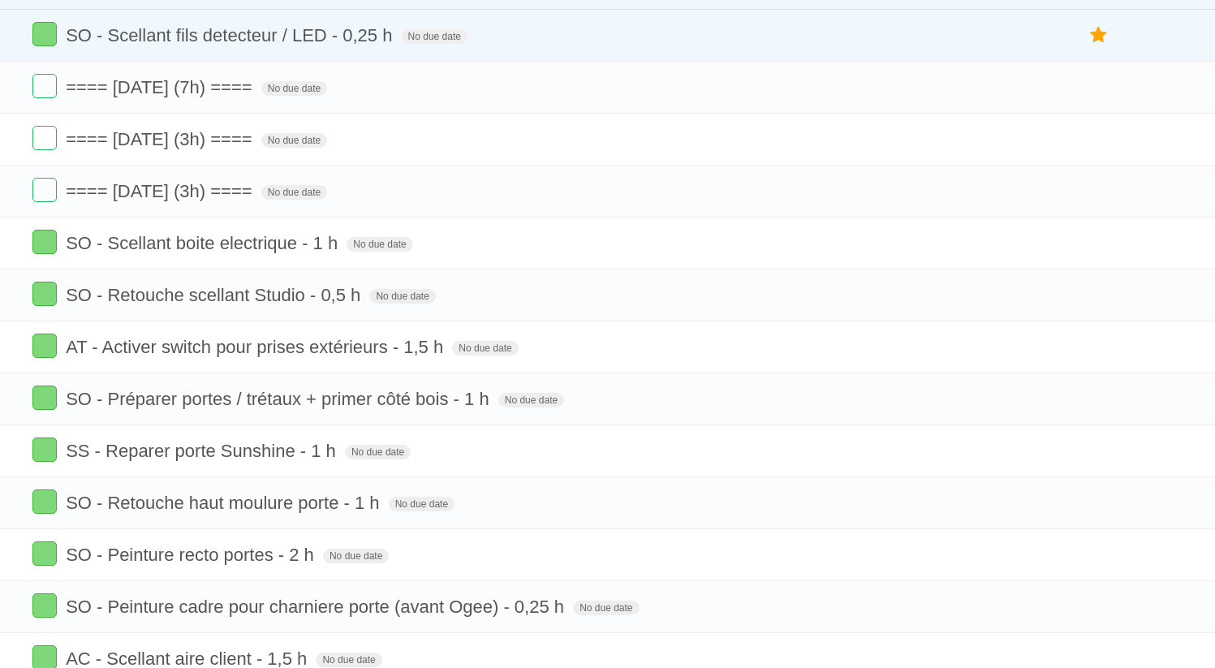
scroll to position [651, 0]
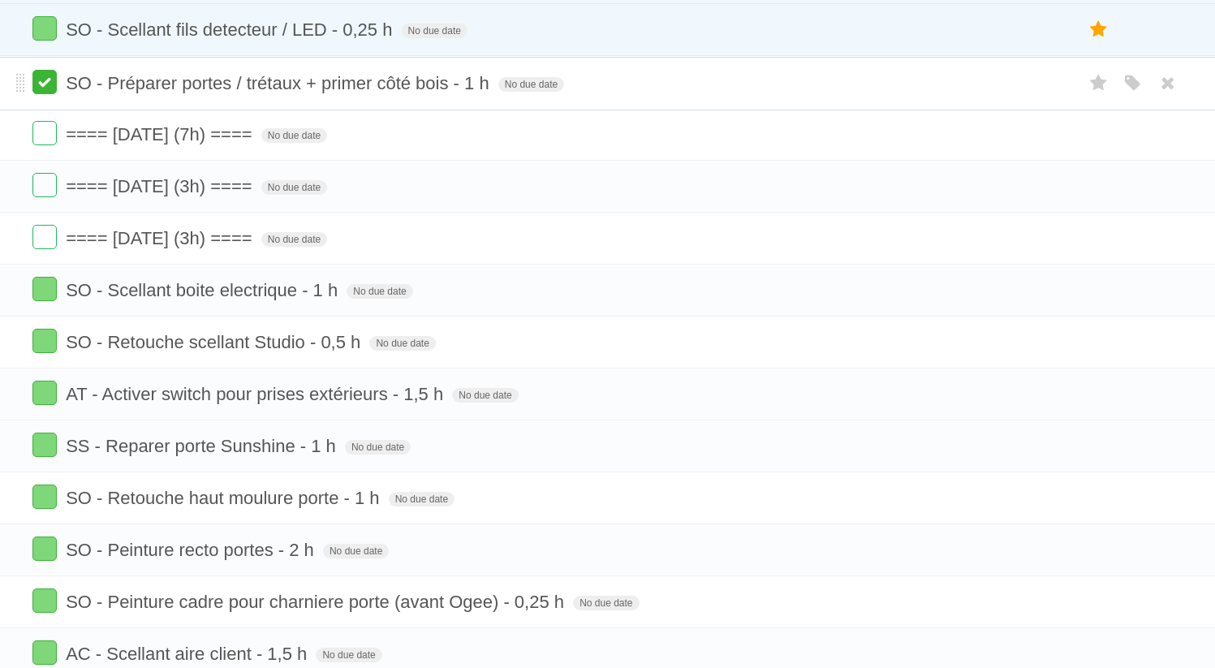
drag, startPoint x: 18, startPoint y: 407, endPoint x: 34, endPoint y: 80, distance: 327.5
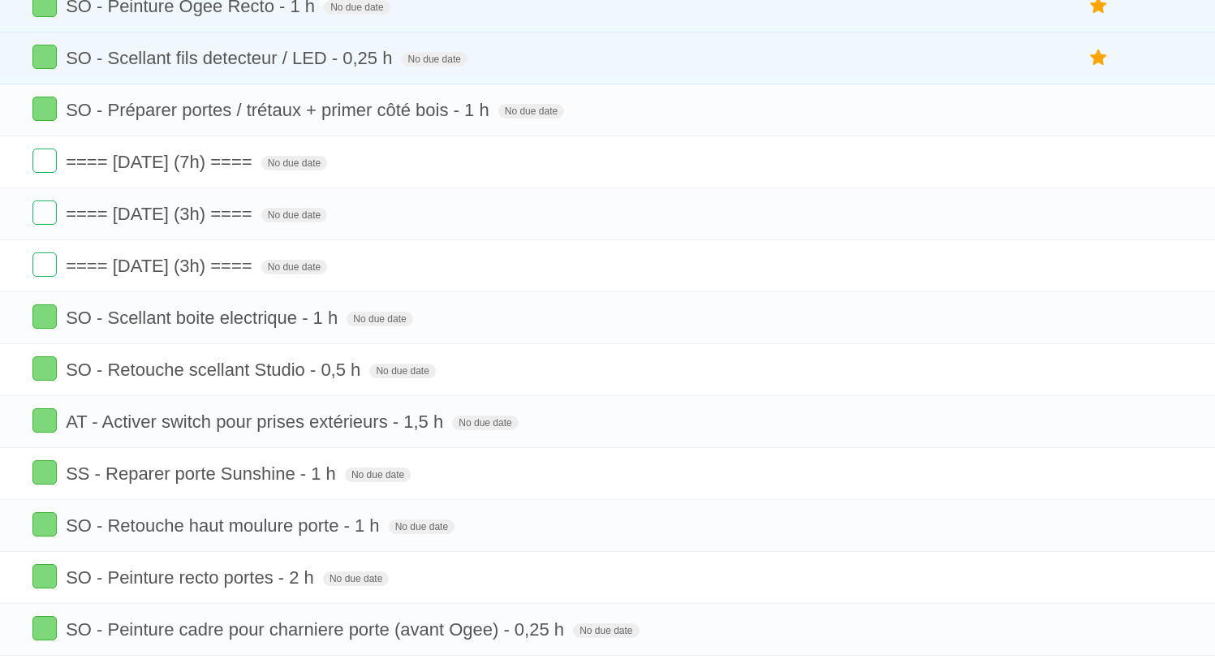
scroll to position [512, 0]
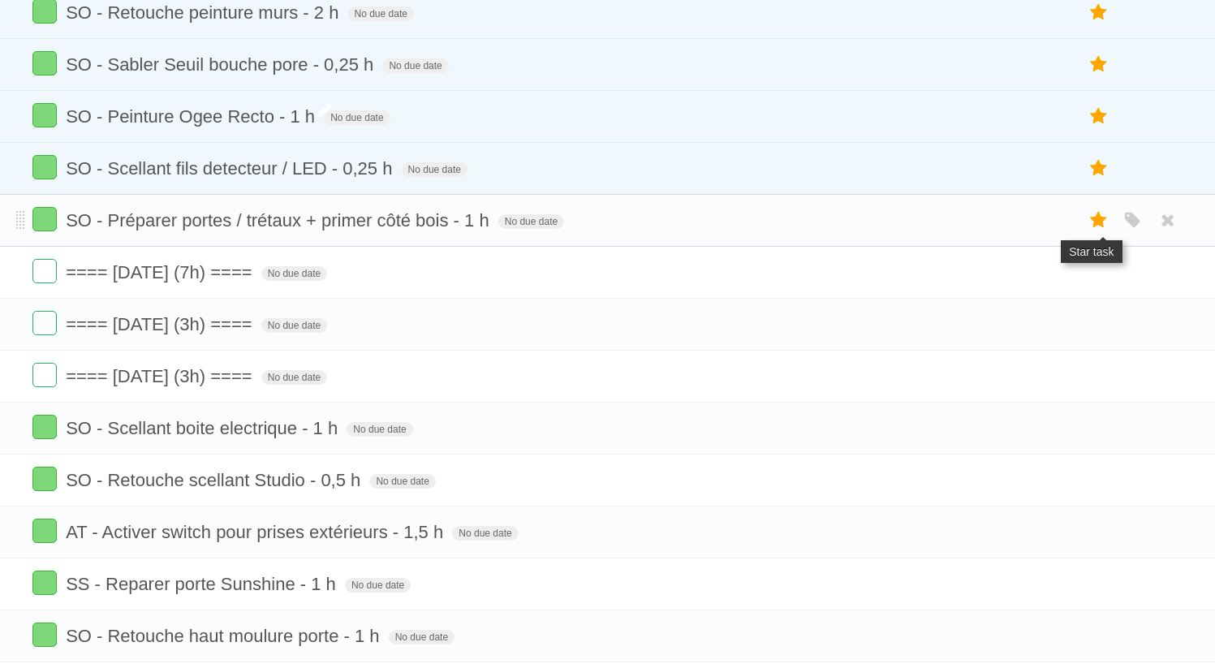
click at [1090, 226] on icon at bounding box center [1099, 220] width 23 height 27
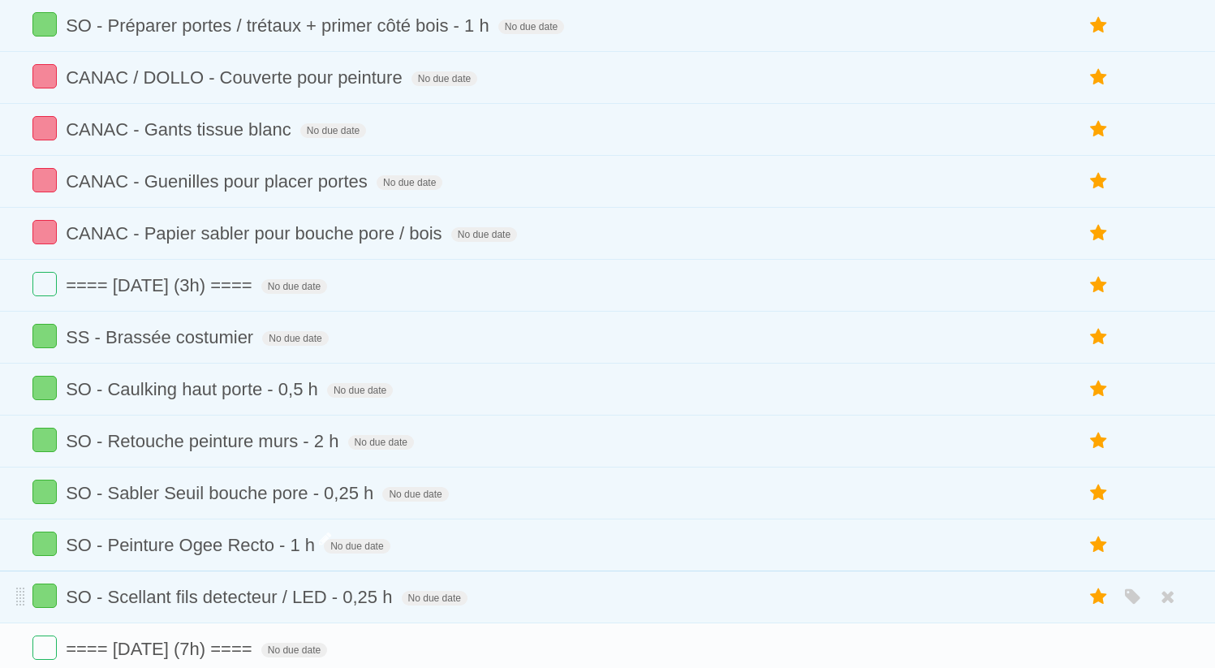
scroll to position [0, 0]
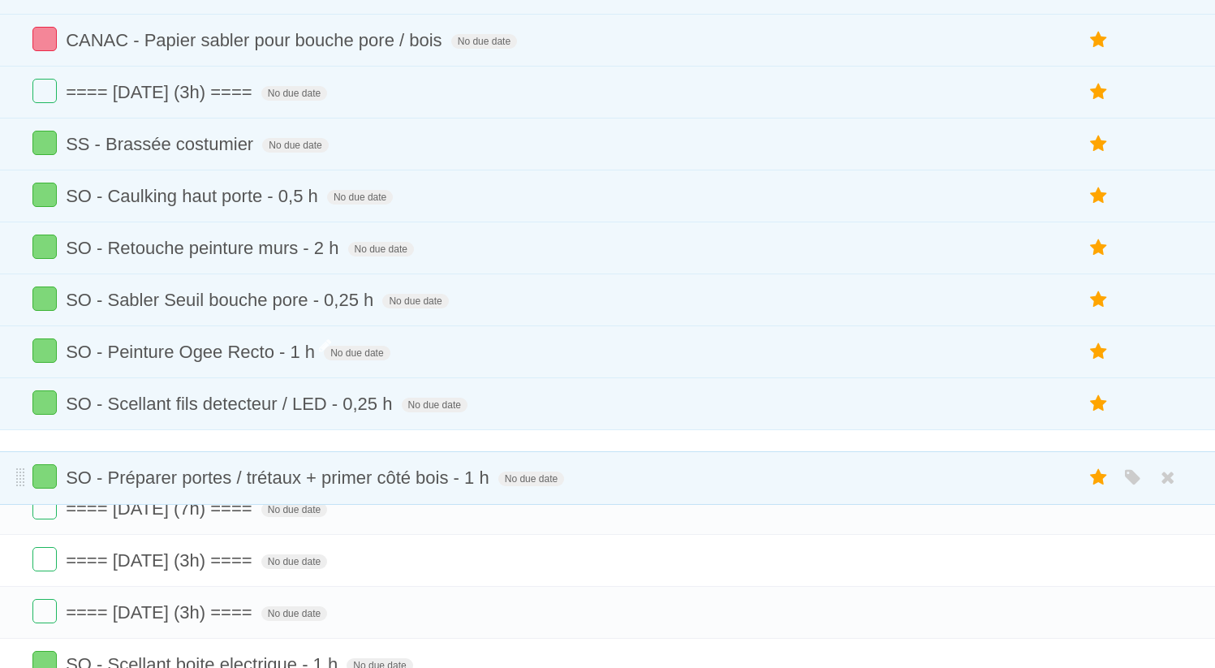
drag, startPoint x: 19, startPoint y: 162, endPoint x: 63, endPoint y: 479, distance: 319.5
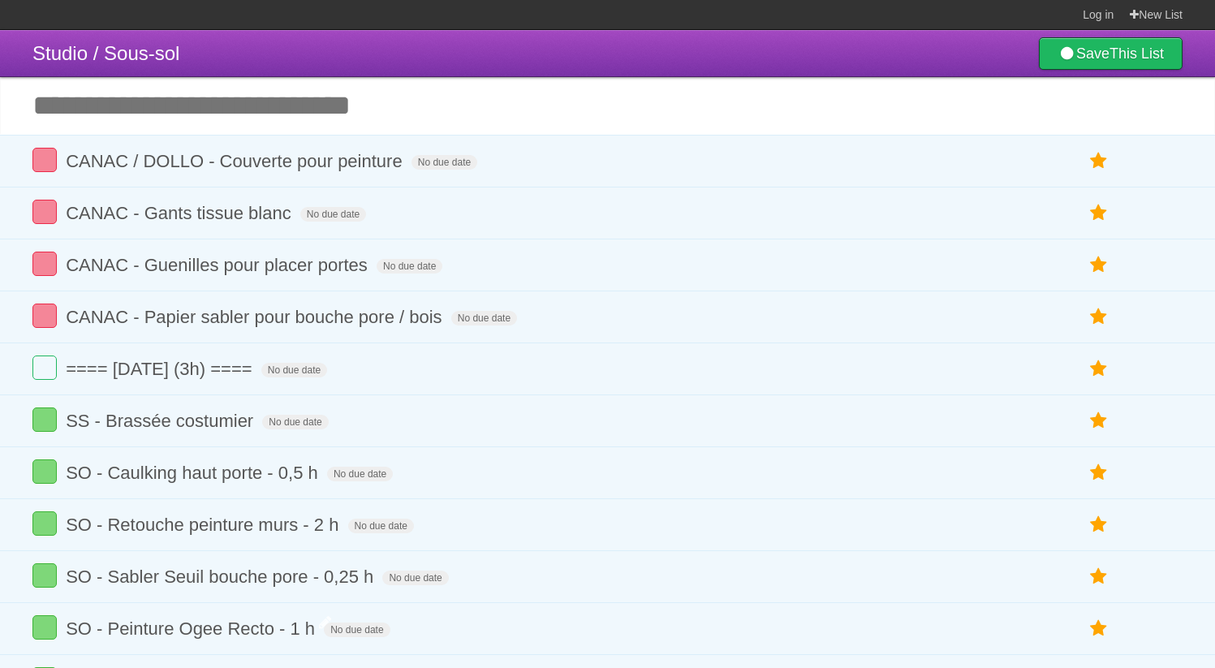
click at [235, 123] on input "Add another task" at bounding box center [607, 105] width 1215 height 57
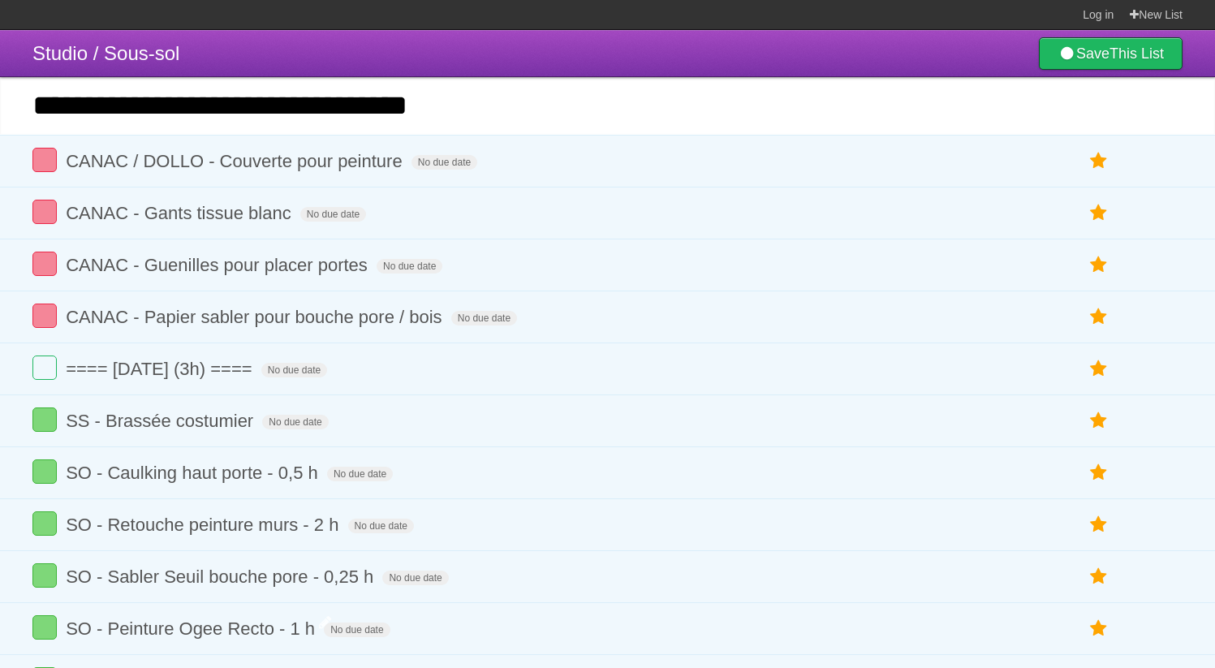
type input "**********"
click input "*********" at bounding box center [0, 0] width 0 height 0
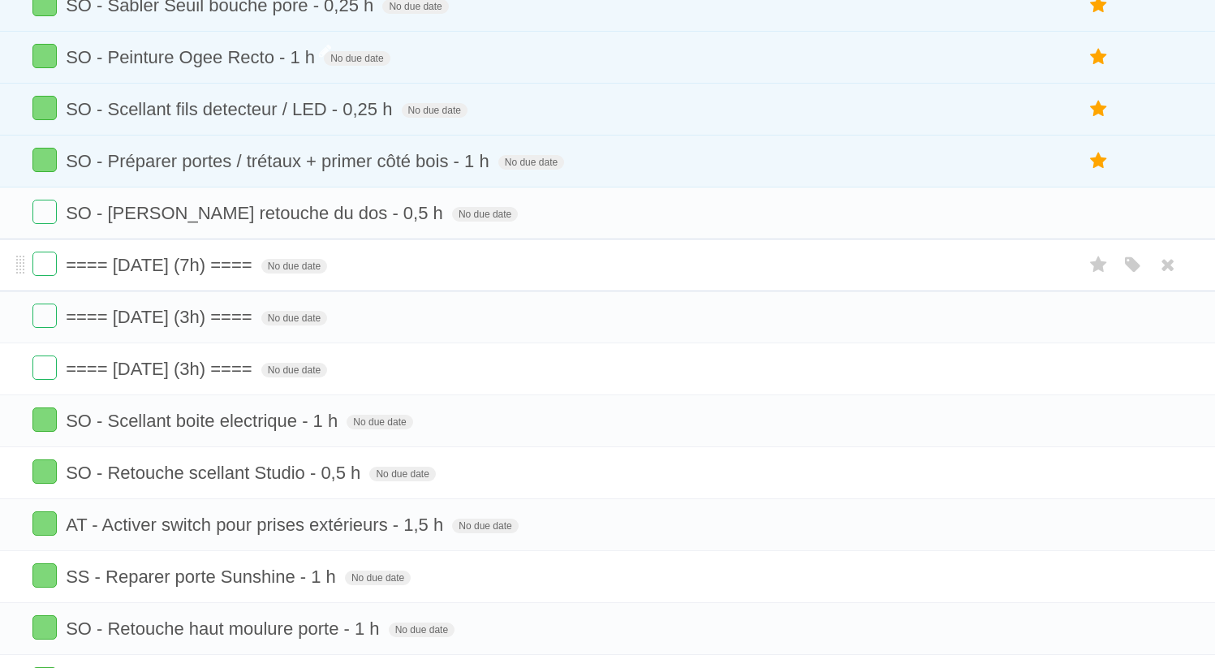
scroll to position [573, 0]
click at [1137, 222] on icon "button" at bounding box center [1133, 211] width 23 height 21
click at [1024, 220] on label "Green" at bounding box center [1019, 211] width 18 height 18
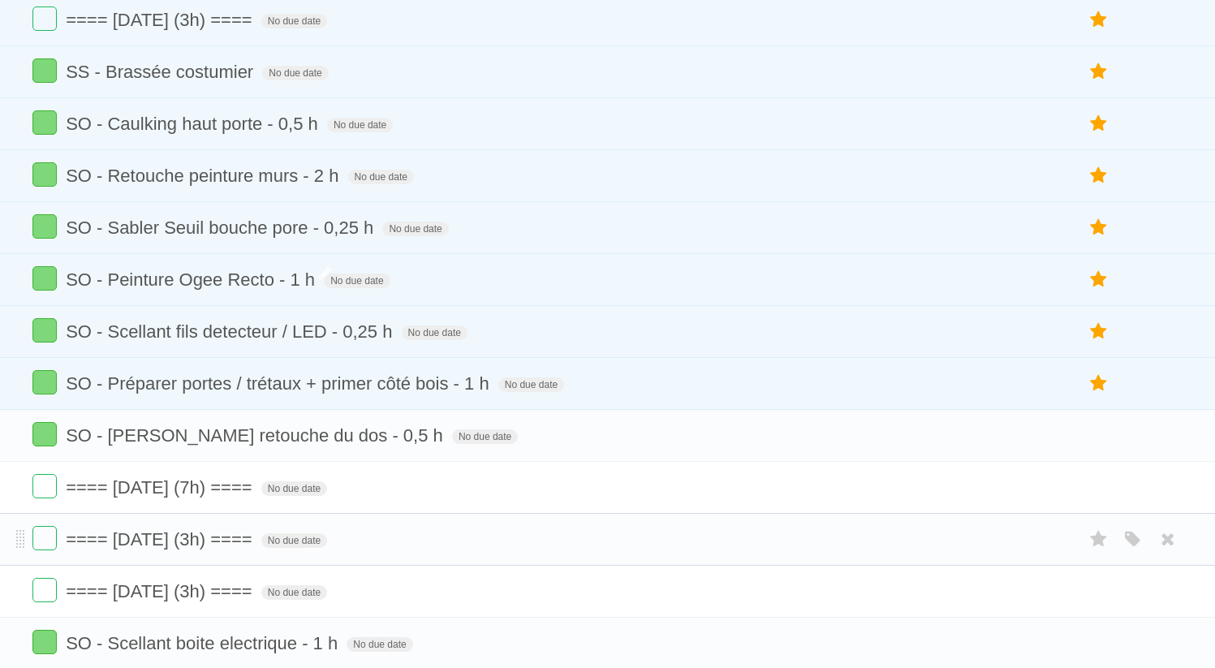
scroll to position [351, 0]
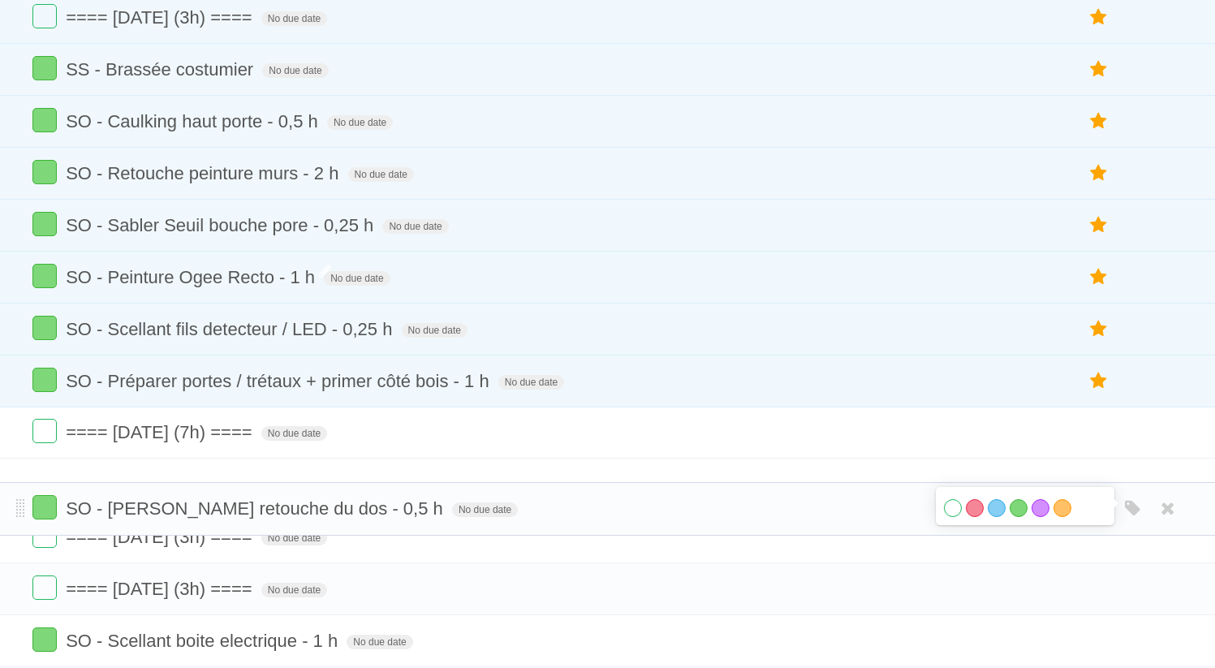
drag, startPoint x: 18, startPoint y: 445, endPoint x: 17, endPoint y: 507, distance: 62.5
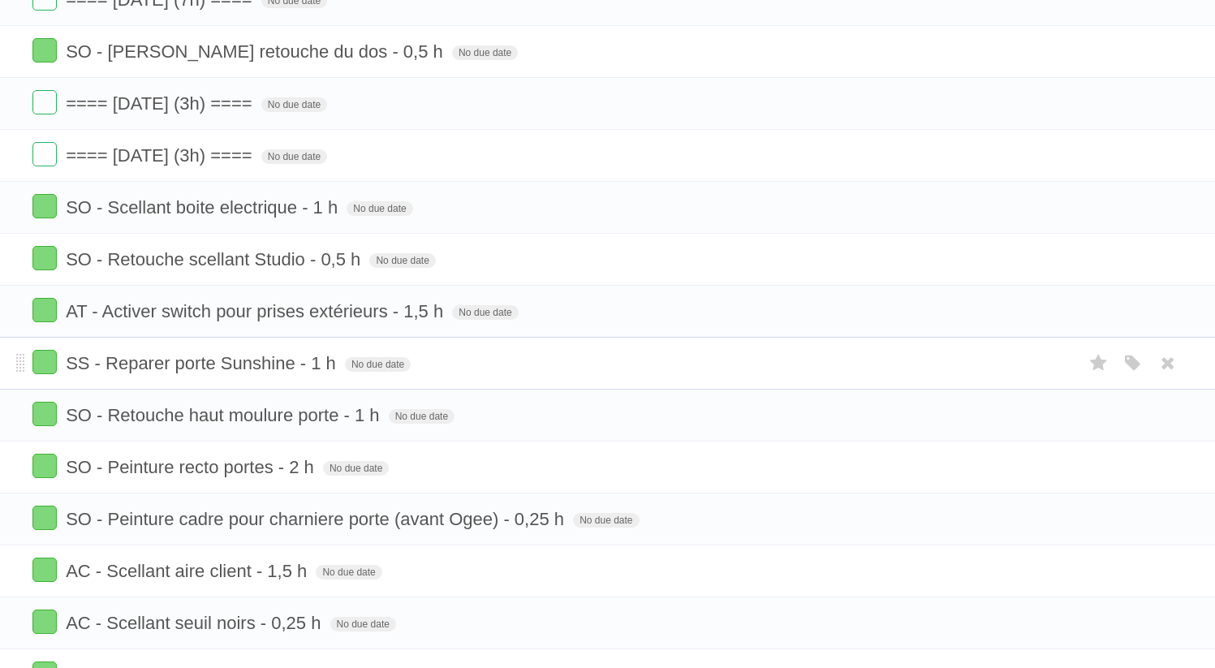
scroll to position [784, 0]
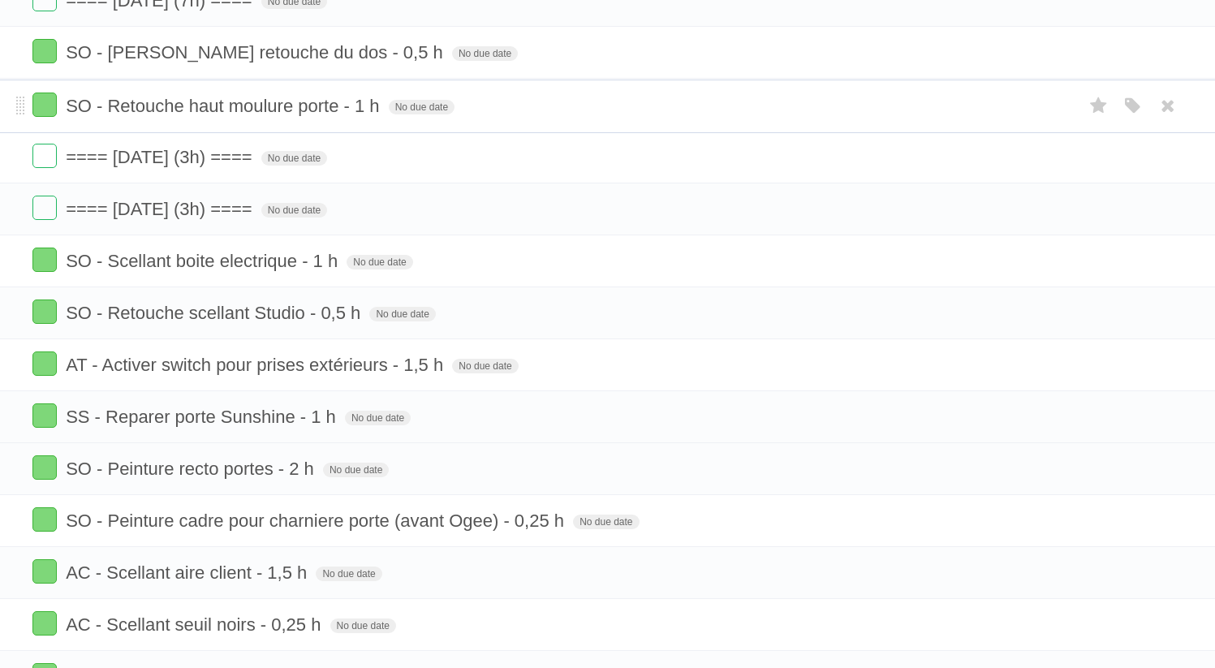
drag, startPoint x: 19, startPoint y: 433, endPoint x: 70, endPoint y: 102, distance: 335.0
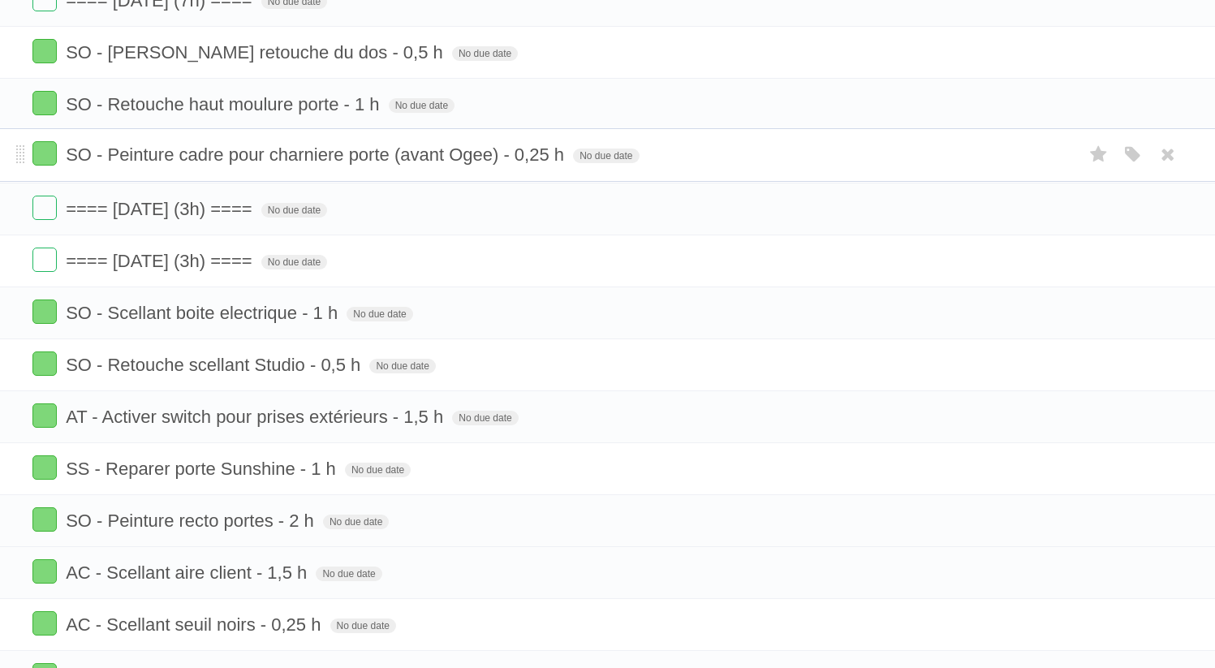
drag, startPoint x: 22, startPoint y: 541, endPoint x: 127, endPoint y: 155, distance: 400.3
click at [515, 166] on span "SO - Peinture cadre pour charniere porte (avant Ogee) - 0,25 h" at bounding box center [317, 156] width 502 height 20
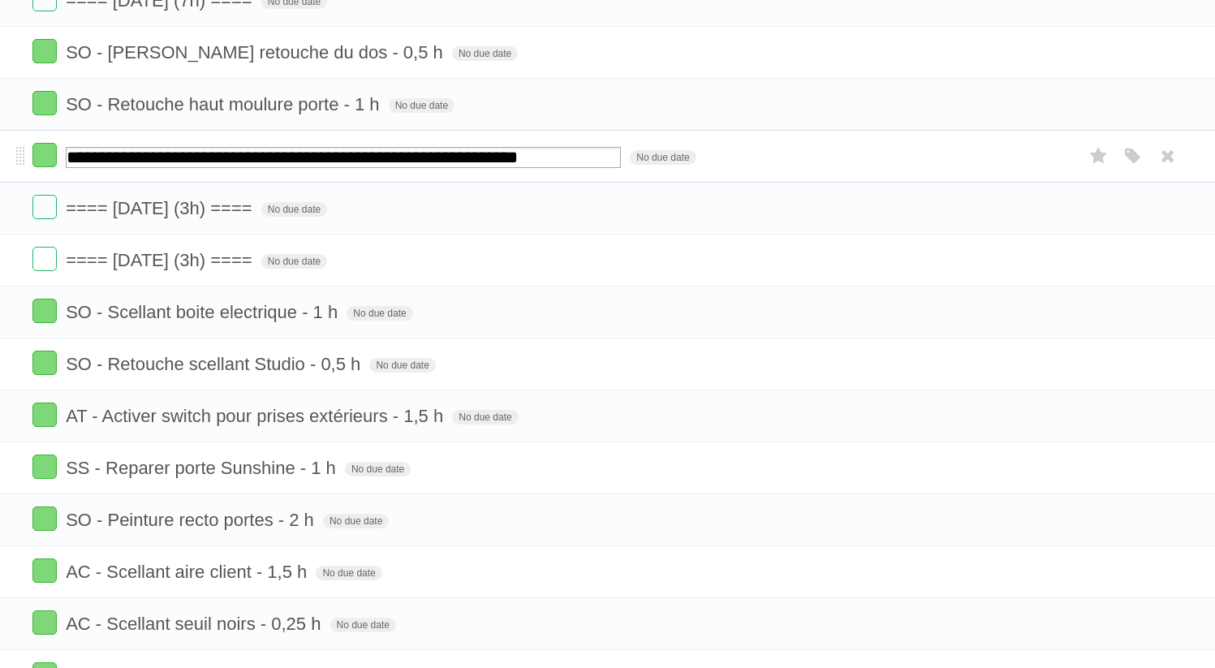
click at [513, 168] on input "**********" at bounding box center [343, 157] width 555 height 21
drag, startPoint x: 515, startPoint y: 170, endPoint x: 545, endPoint y: 170, distance: 30.0
click at [545, 168] on input "**********" at bounding box center [343, 157] width 555 height 21
type input "**********"
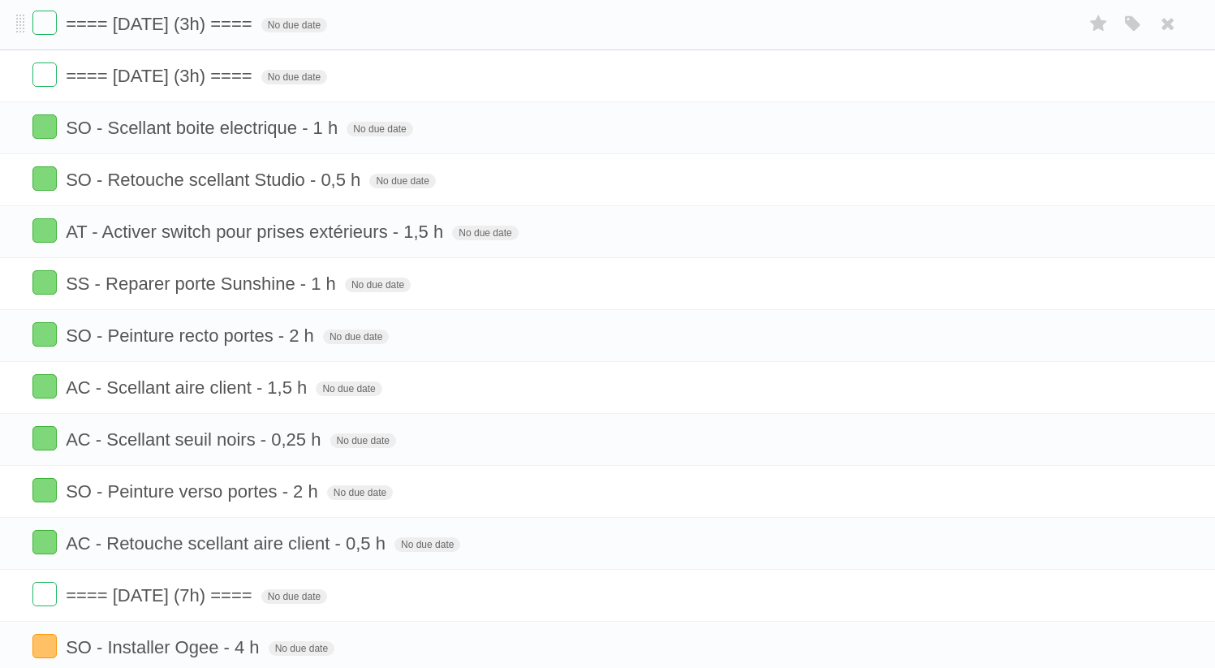
scroll to position [972, 0]
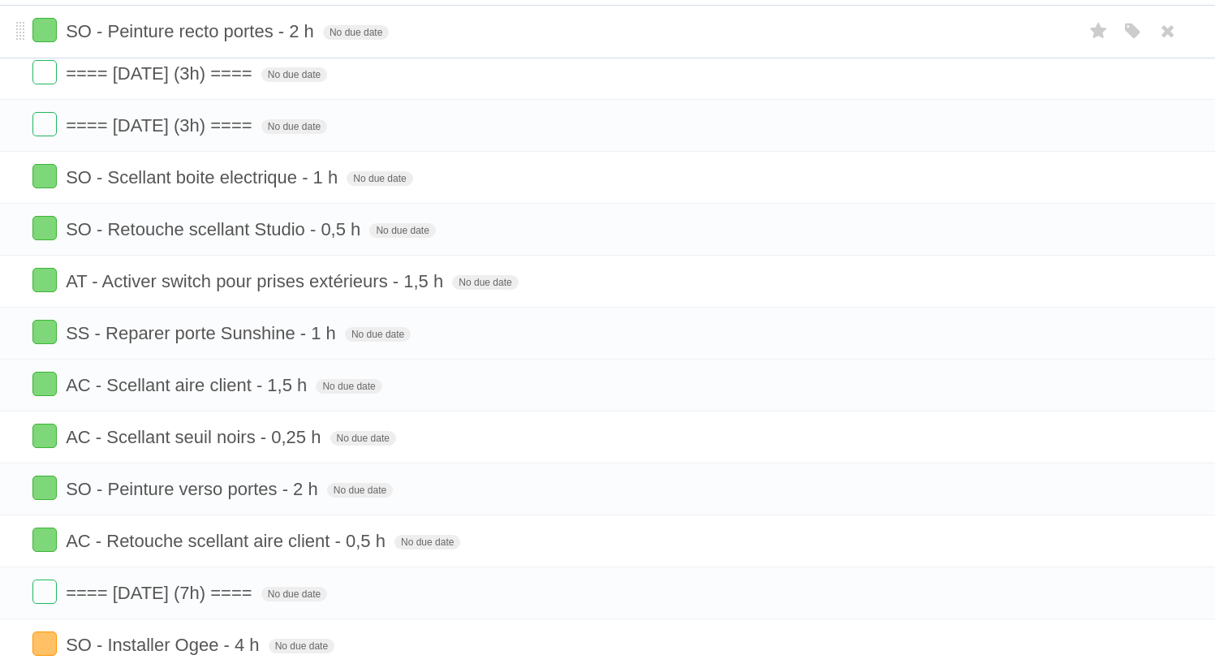
drag, startPoint x: 19, startPoint y: 356, endPoint x: 93, endPoint y: 35, distance: 329.0
click at [520, 188] on form "SO - Scellant boite electrique - 1 h No due date White Red Blue Green Purple Or…" at bounding box center [607, 176] width 1150 height 27
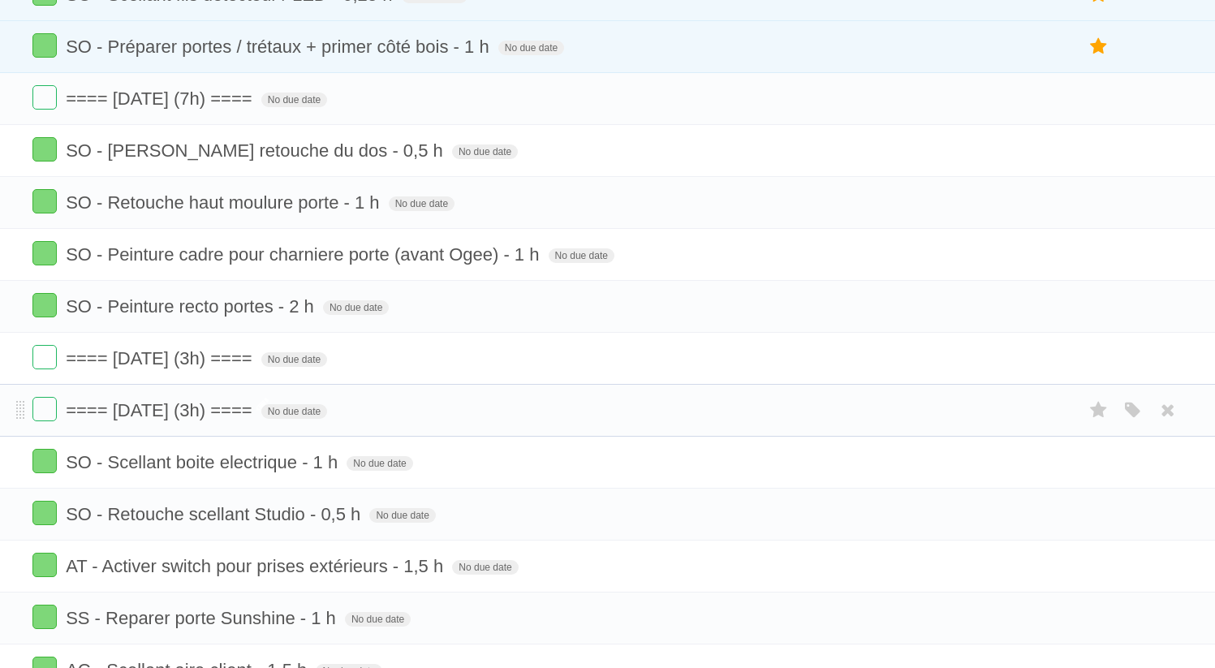
scroll to position [683, 0]
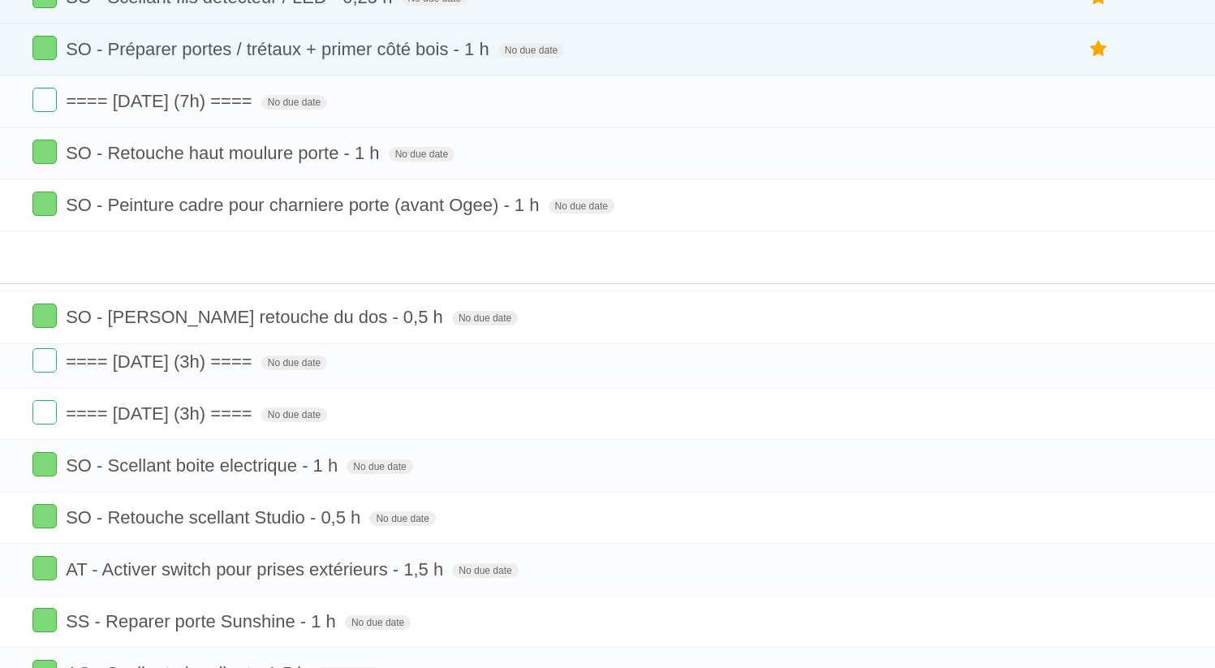
drag, startPoint x: 20, startPoint y: 157, endPoint x: 19, endPoint y: 308, distance: 151.0
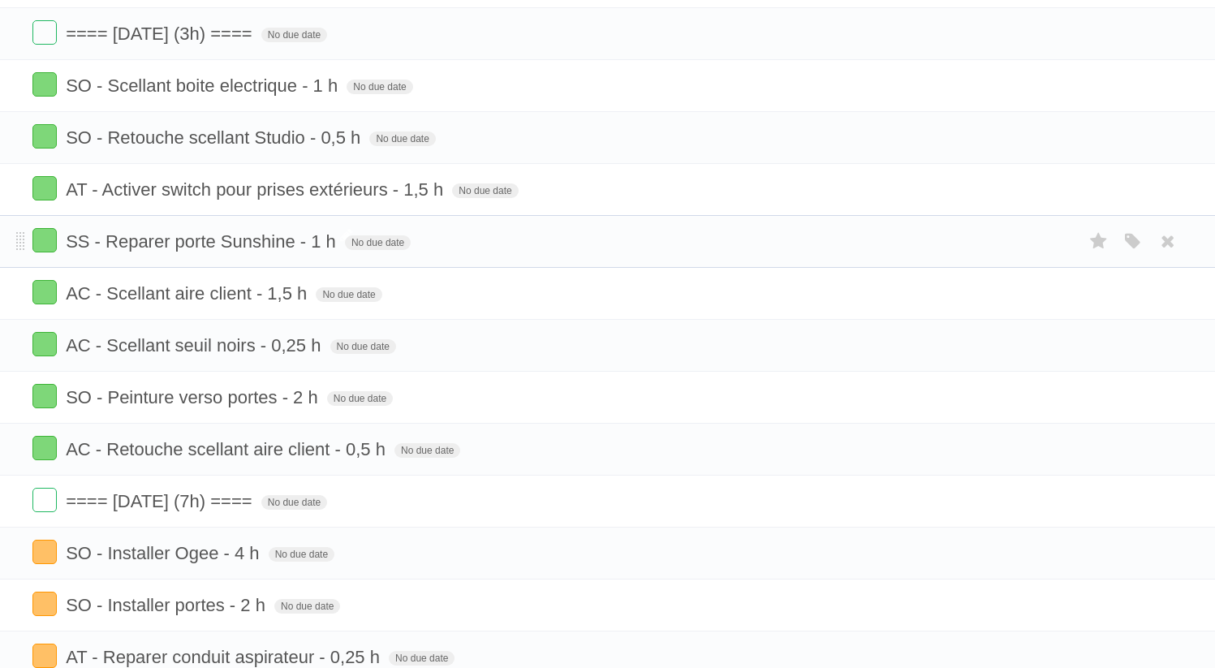
scroll to position [1067, 0]
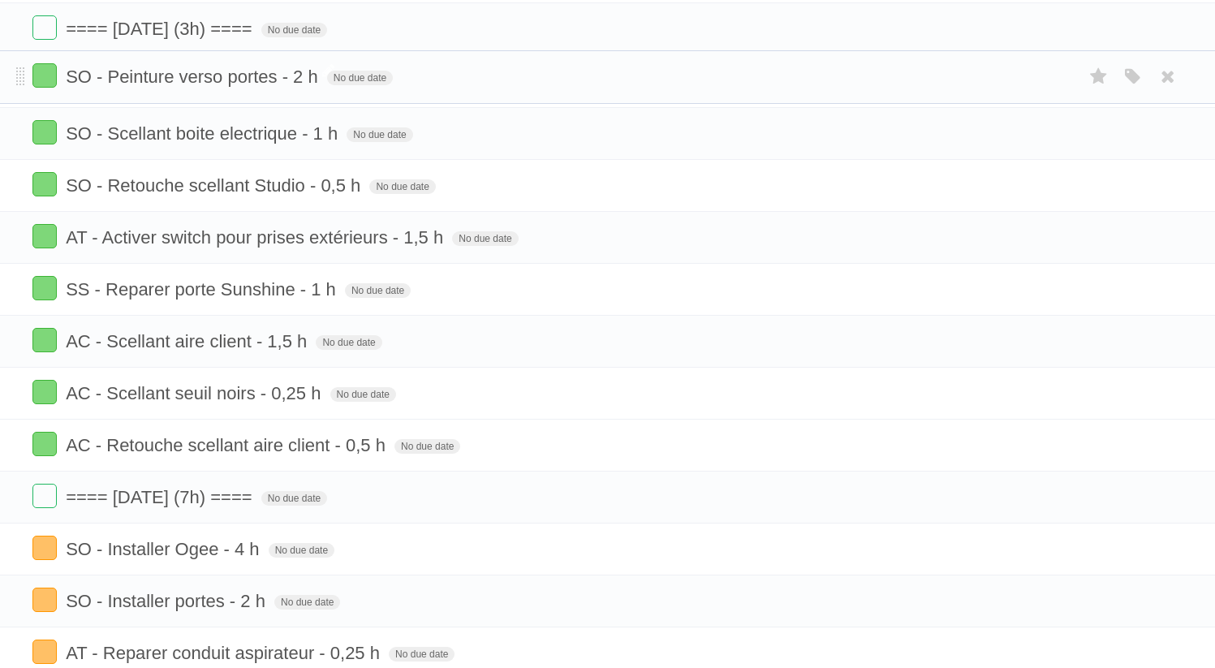
drag, startPoint x: 23, startPoint y: 416, endPoint x: 93, endPoint y: 80, distance: 344.0
click at [110, 88] on span "SO - Peinture verso portes - 2 h" at bounding box center [194, 81] width 256 height 20
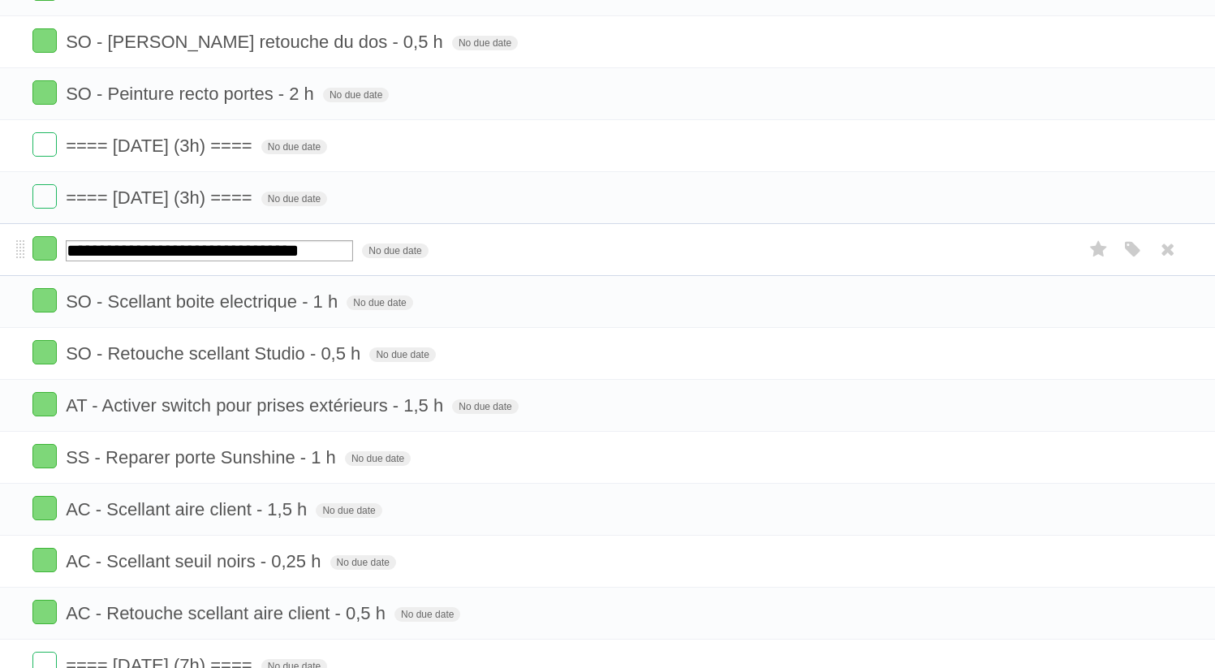
scroll to position [893, 0]
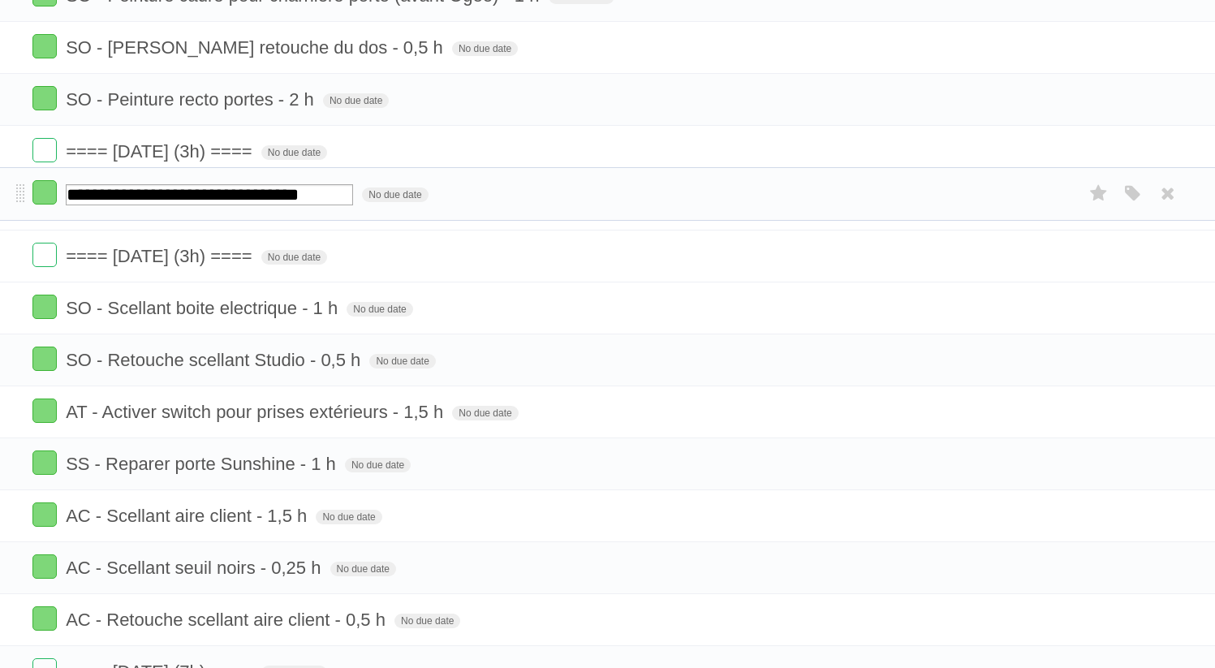
drag, startPoint x: 20, startPoint y: 278, endPoint x: 28, endPoint y: 197, distance: 81.5
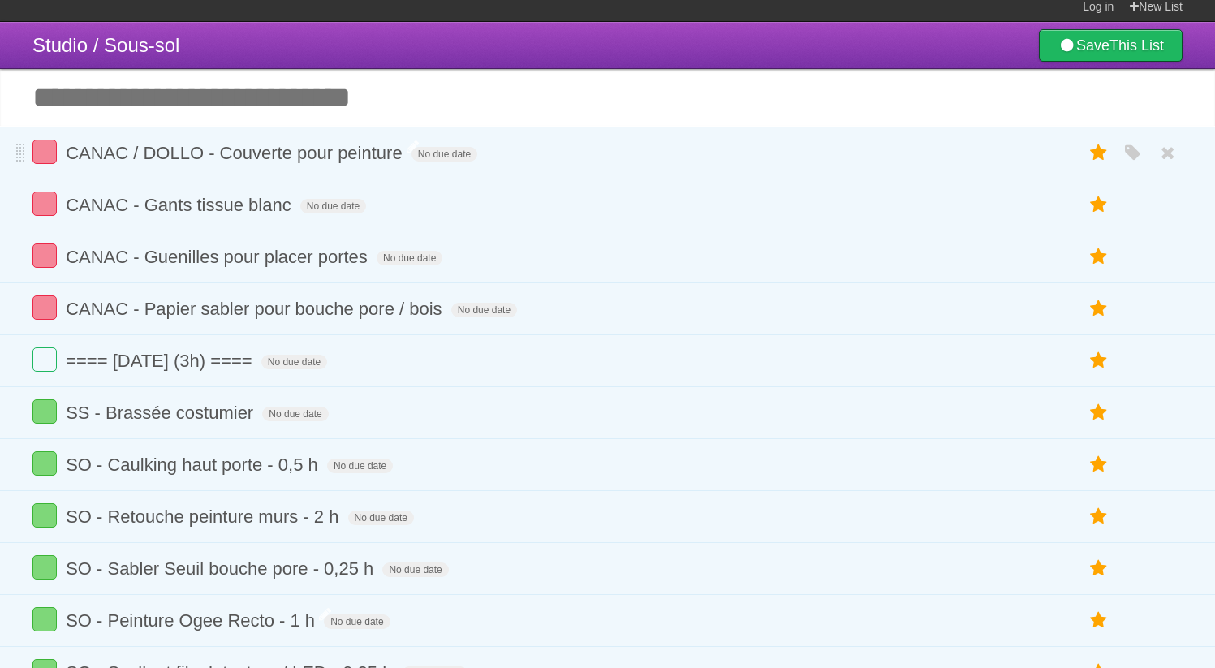
scroll to position [0, 0]
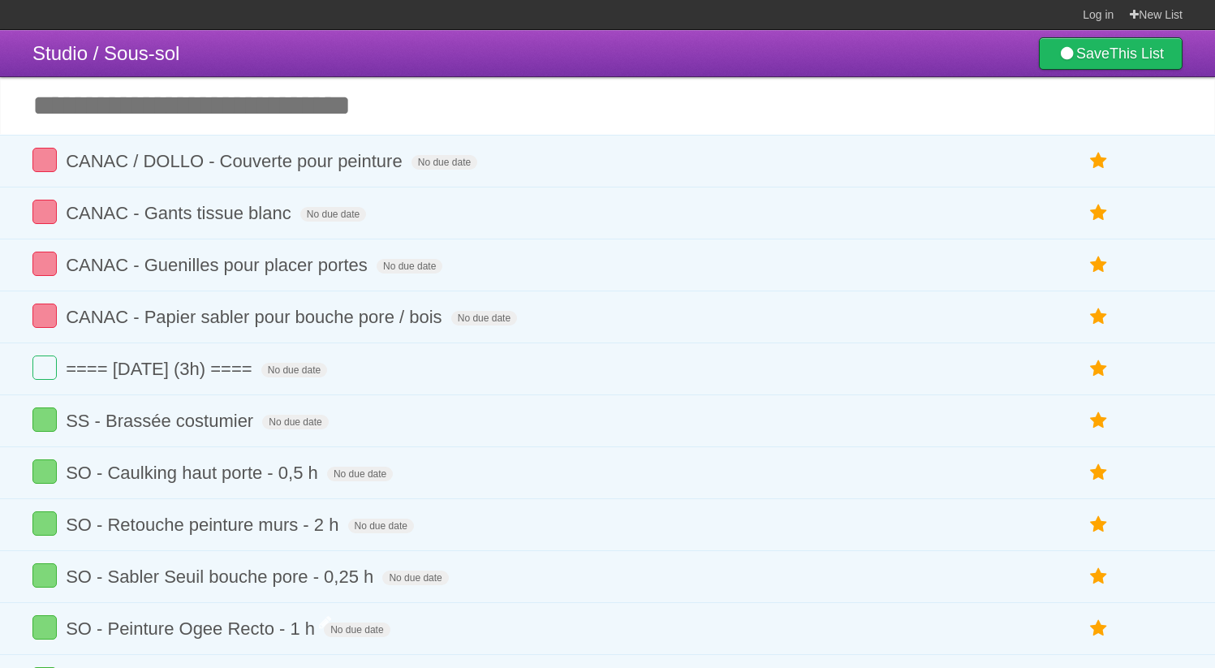
click at [226, 102] on input "Add another task" at bounding box center [607, 105] width 1215 height 57
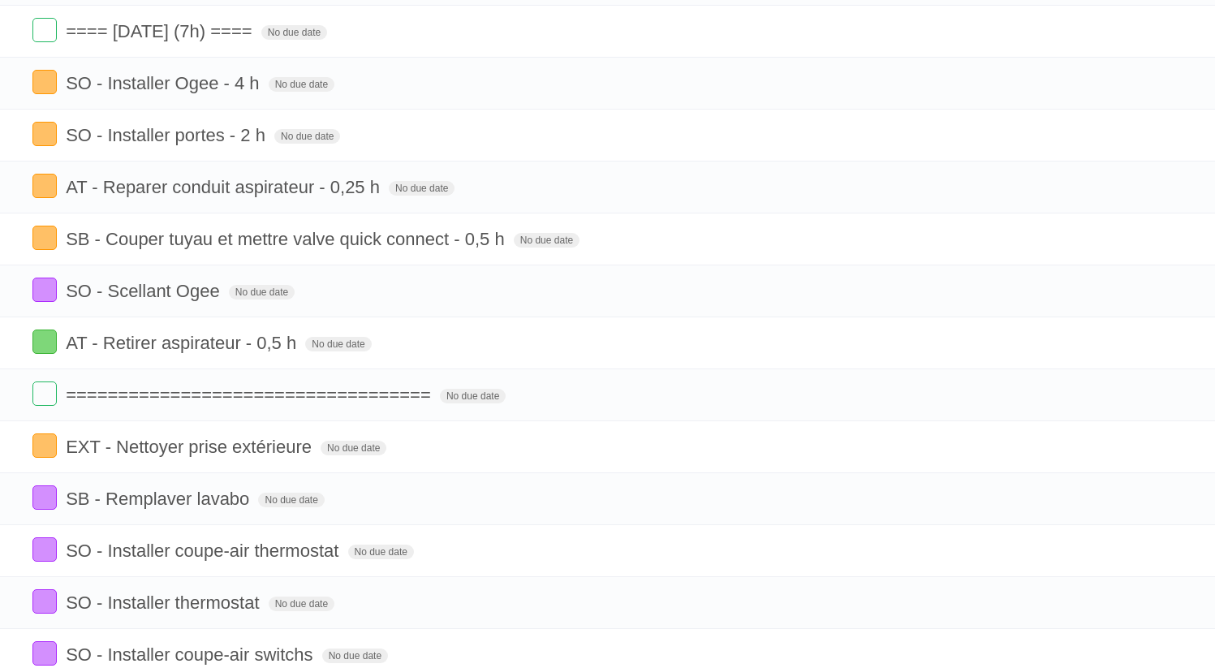
scroll to position [1533, 0]
click at [347, 404] on span "===================================" at bounding box center [250, 394] width 369 height 20
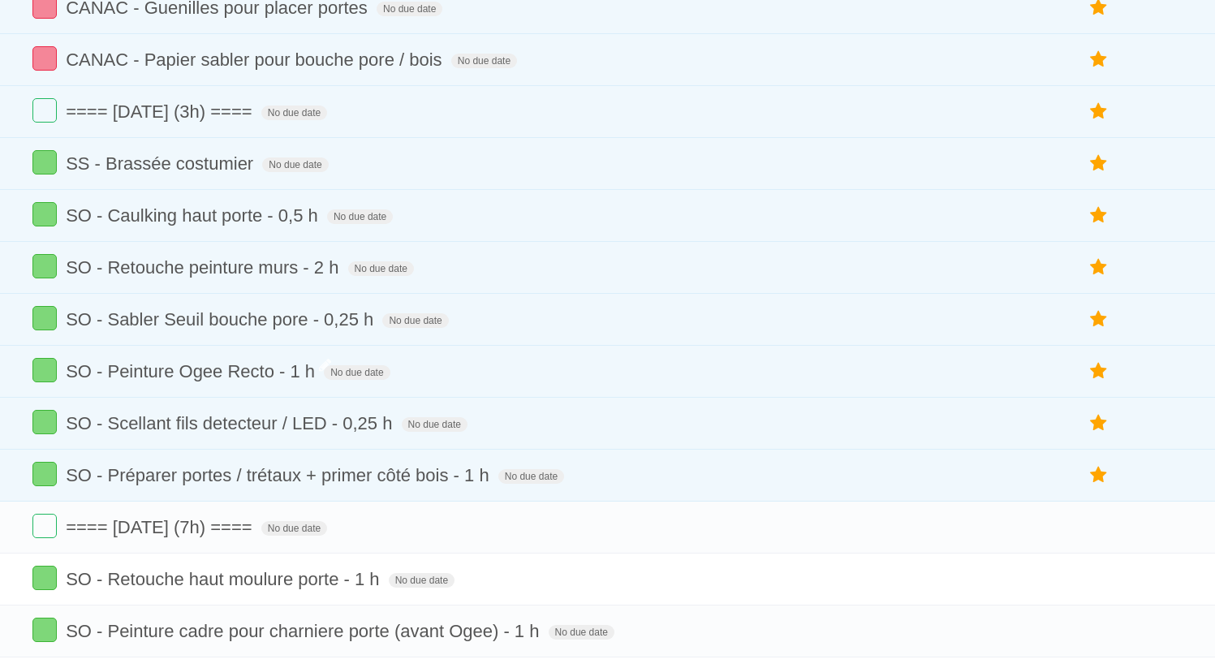
scroll to position [93, 0]
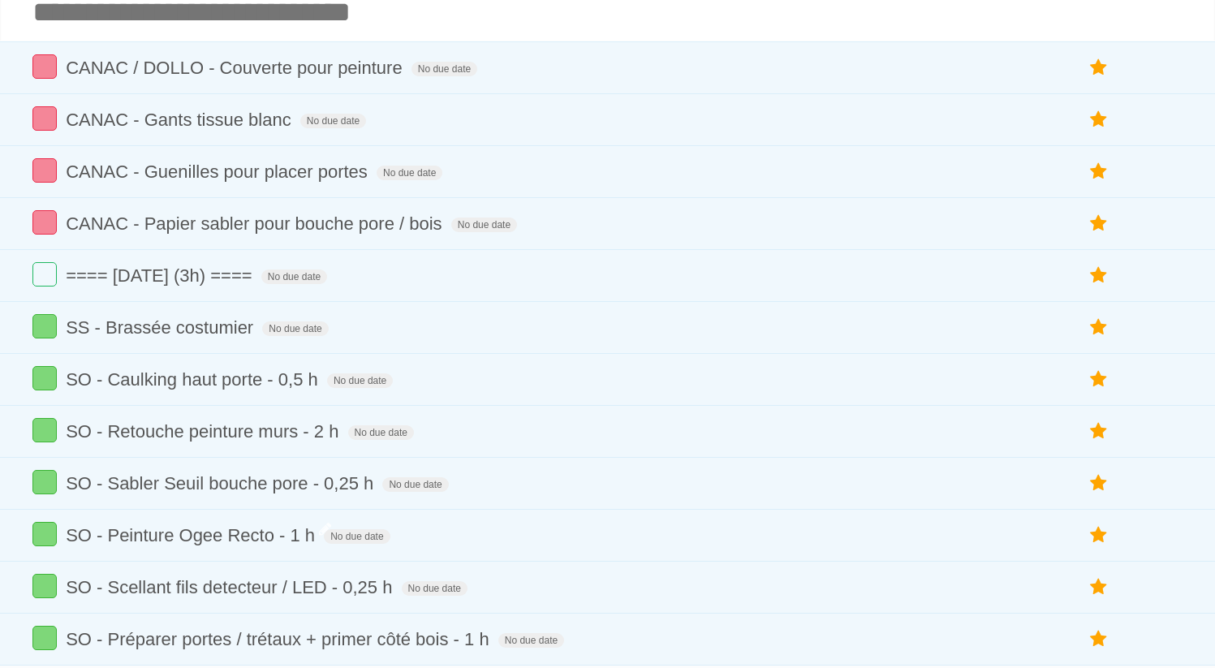
click at [235, 14] on input "Add another task" at bounding box center [607, 12] width 1215 height 57
paste input "**********"
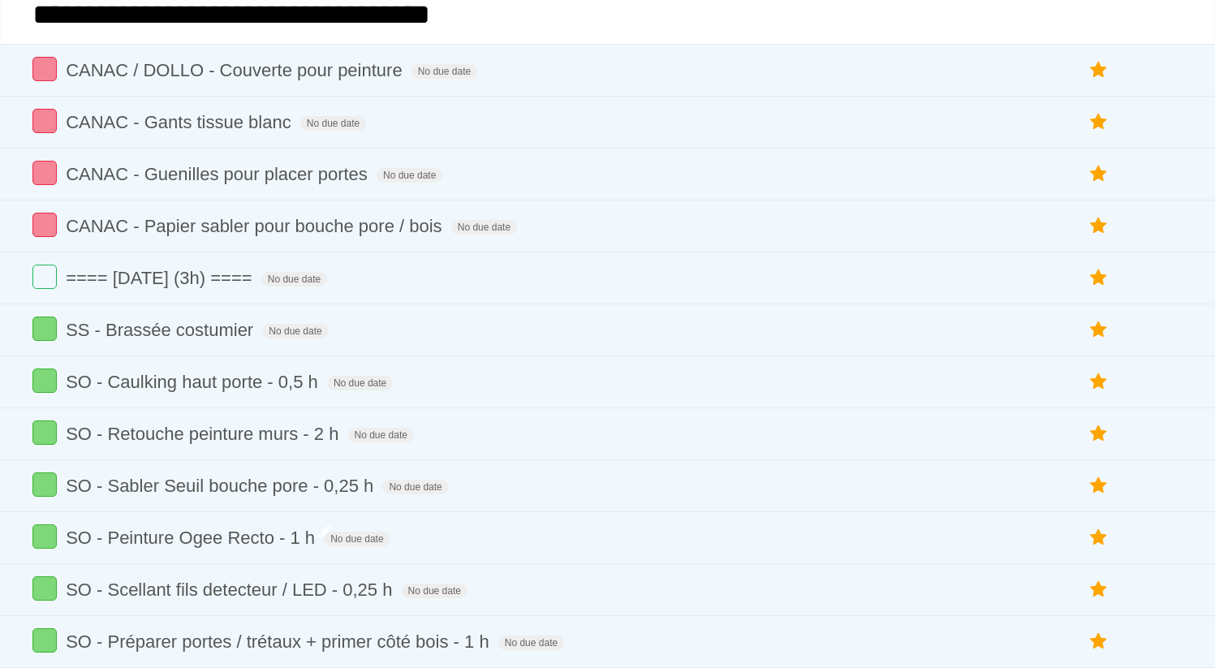
type input "**********"
click input "*********" at bounding box center [0, 0] width 0 height 0
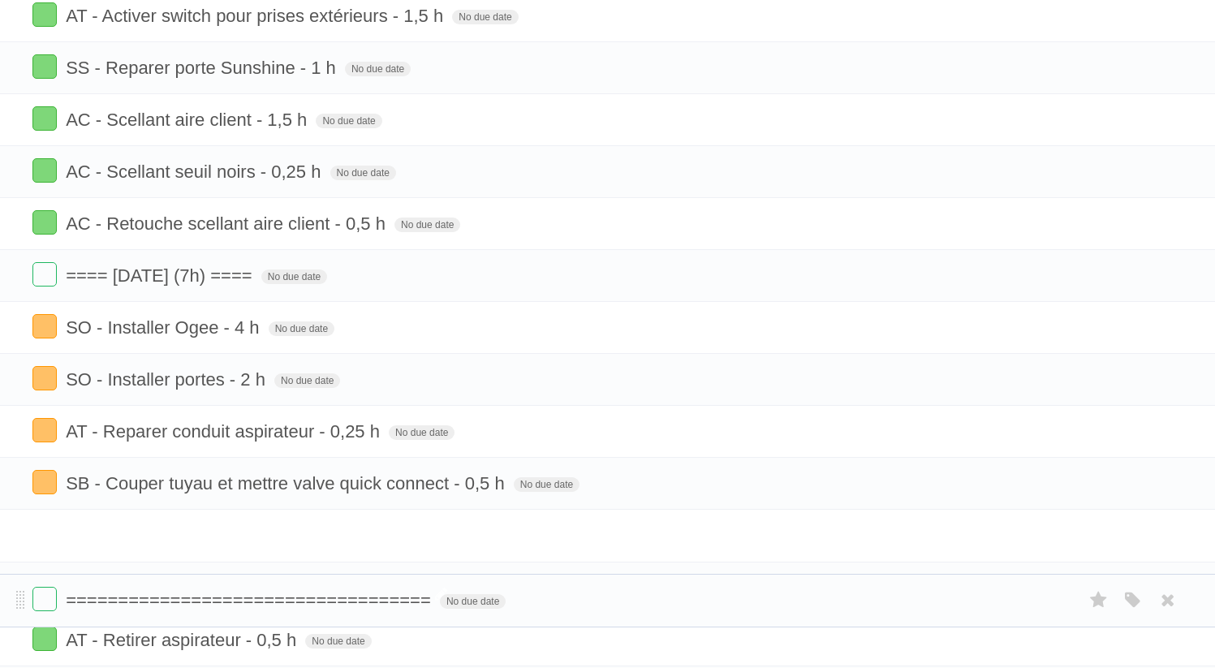
scroll to position [1336, 0]
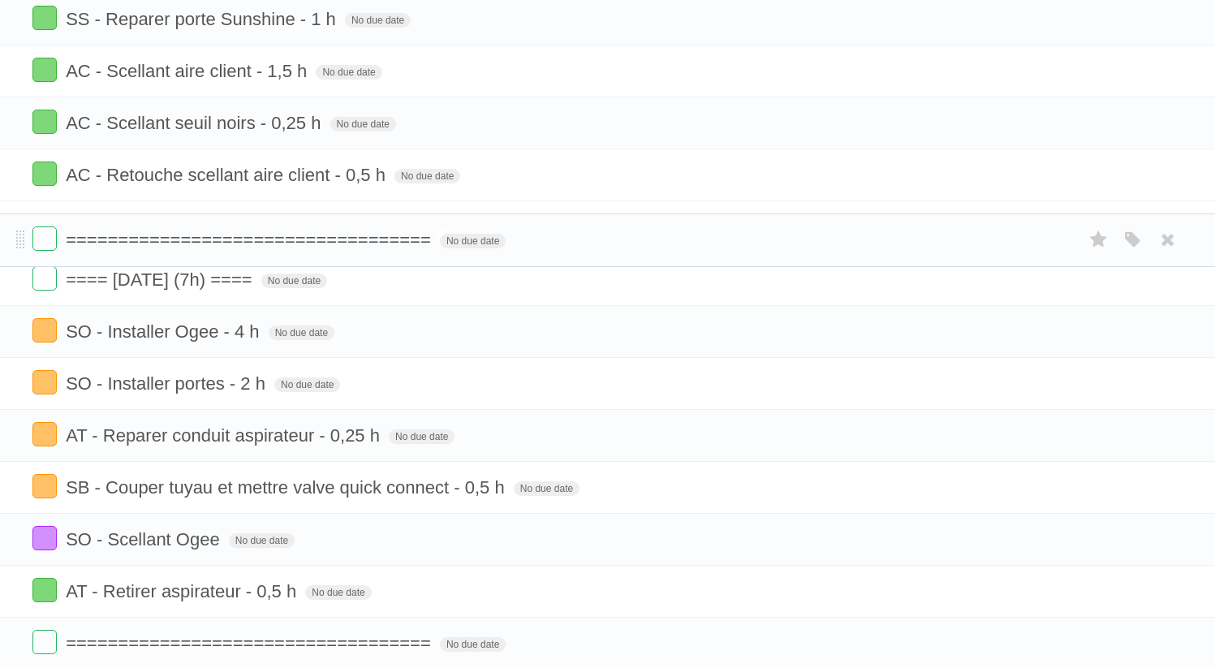
drag, startPoint x: 19, startPoint y: 77, endPoint x: 113, endPoint y: 239, distance: 187.7
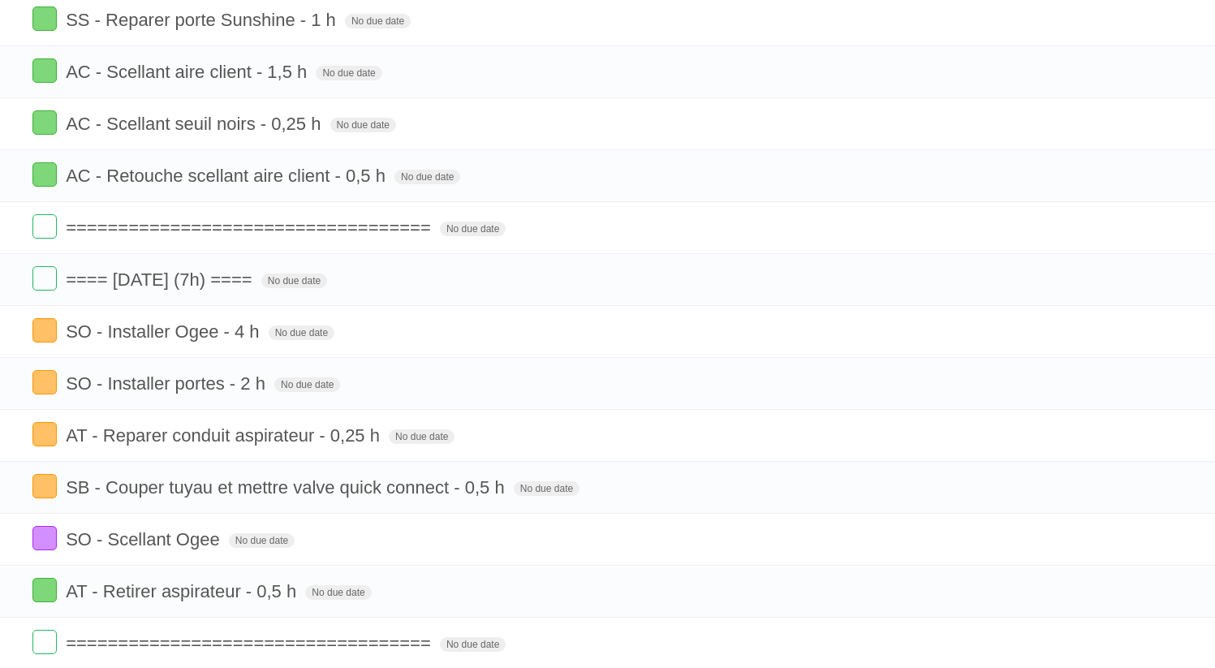
scroll to position [1337, 0]
click at [232, 386] on li "SO - Installer portes - 2 h No due date White Red Blue Green Purple Orange" at bounding box center [607, 382] width 1215 height 53
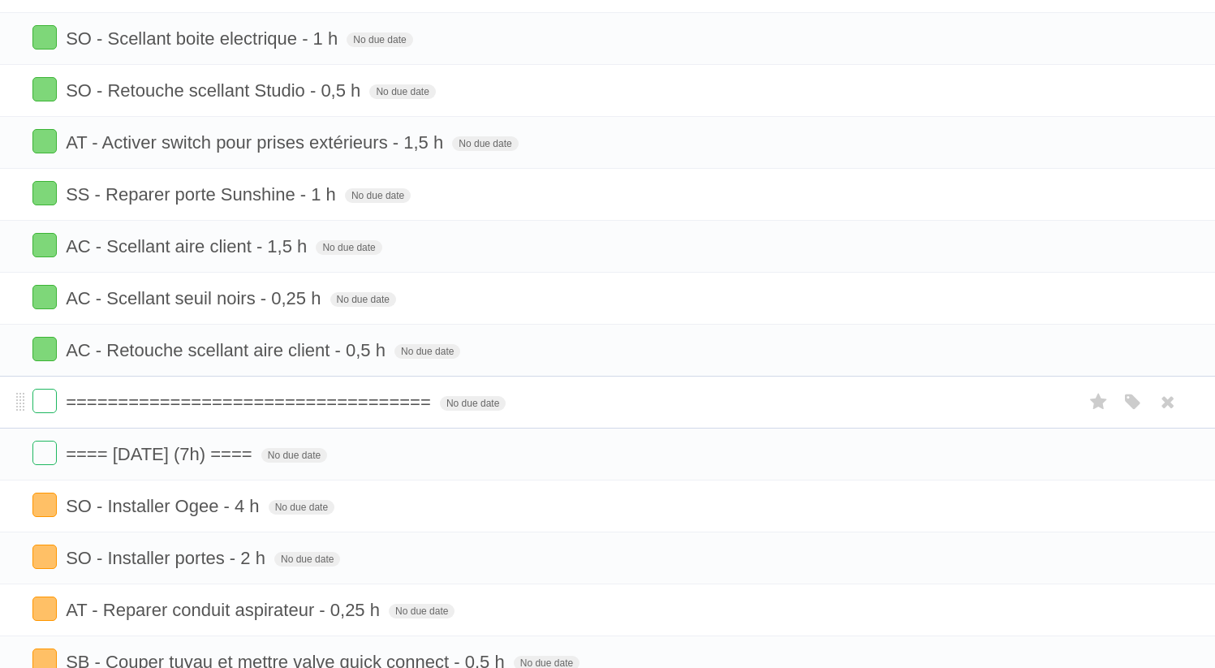
scroll to position [1154, 0]
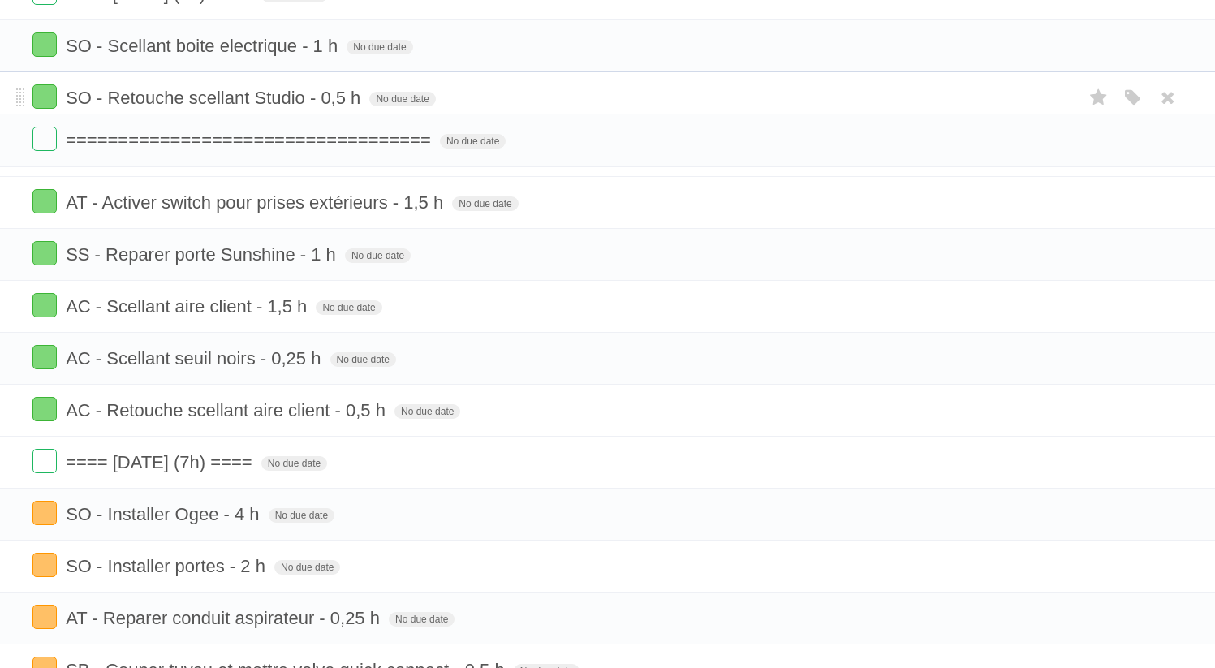
drag, startPoint x: 21, startPoint y: 435, endPoint x: 58, endPoint y: 140, distance: 297.8
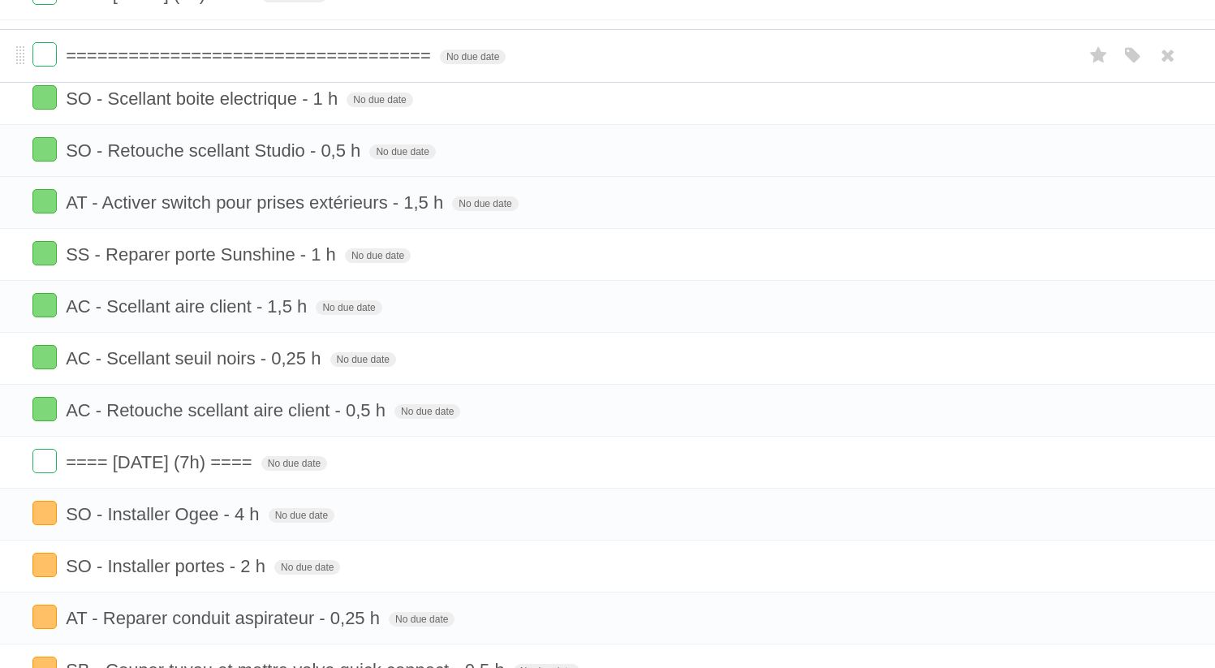
drag, startPoint x: 24, startPoint y: 167, endPoint x: 31, endPoint y: 50, distance: 117.1
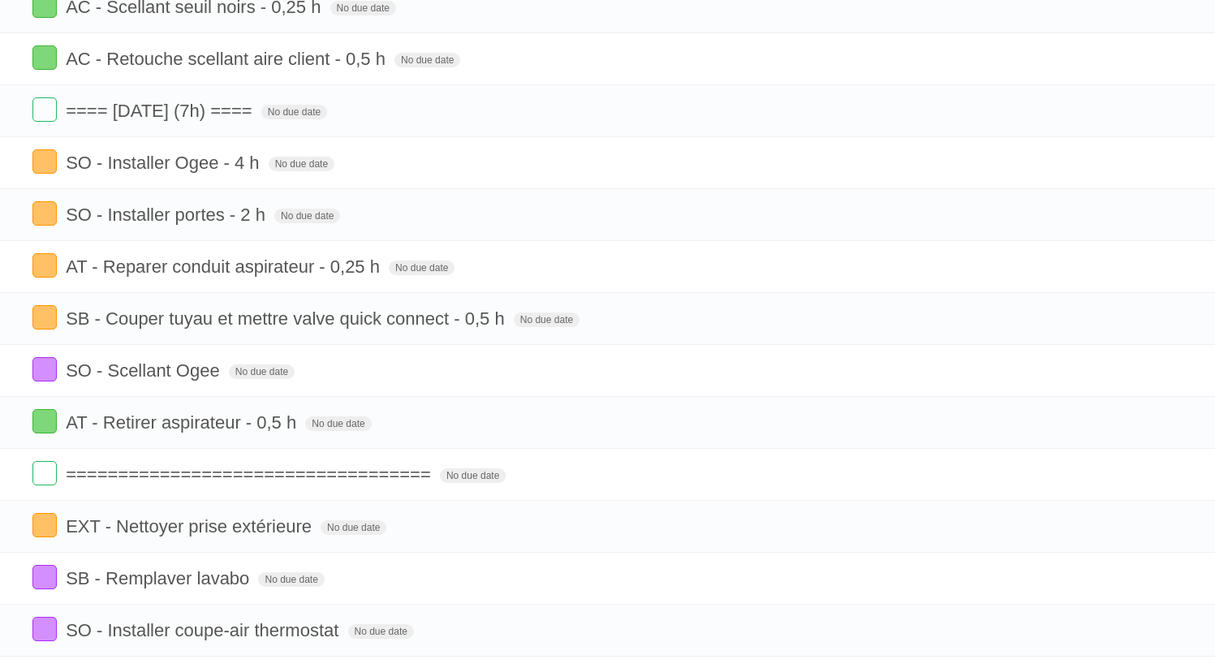
scroll to position [1506, 0]
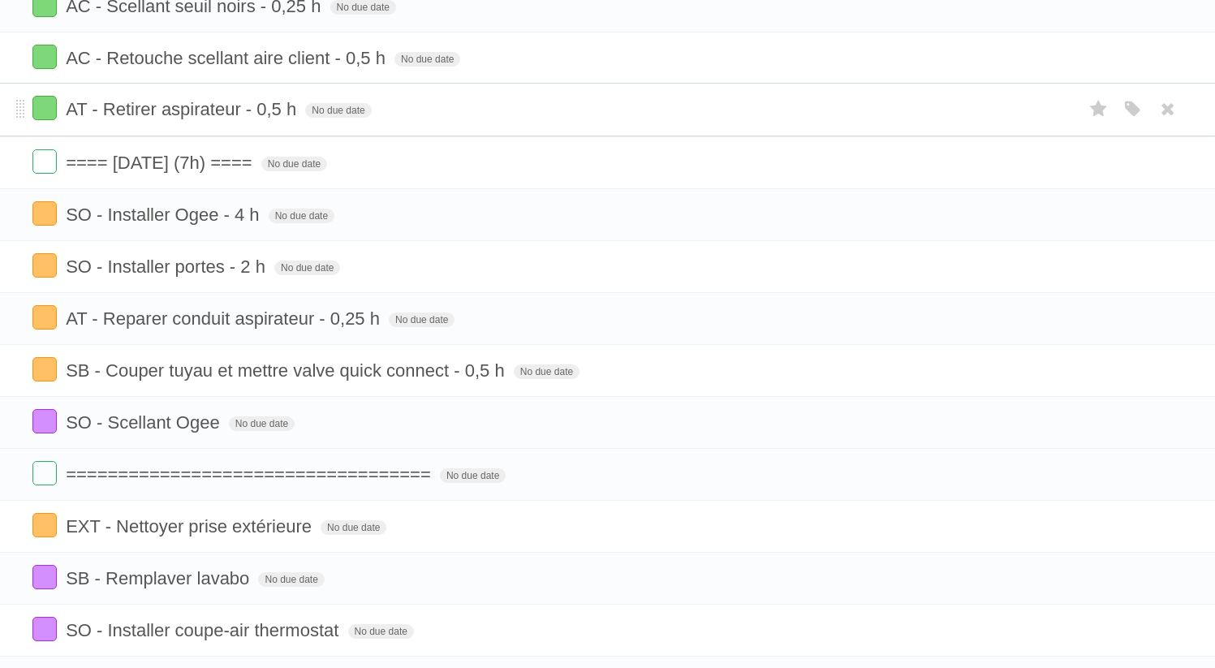
drag, startPoint x: 24, startPoint y: 454, endPoint x: 75, endPoint y: 110, distance: 347.1
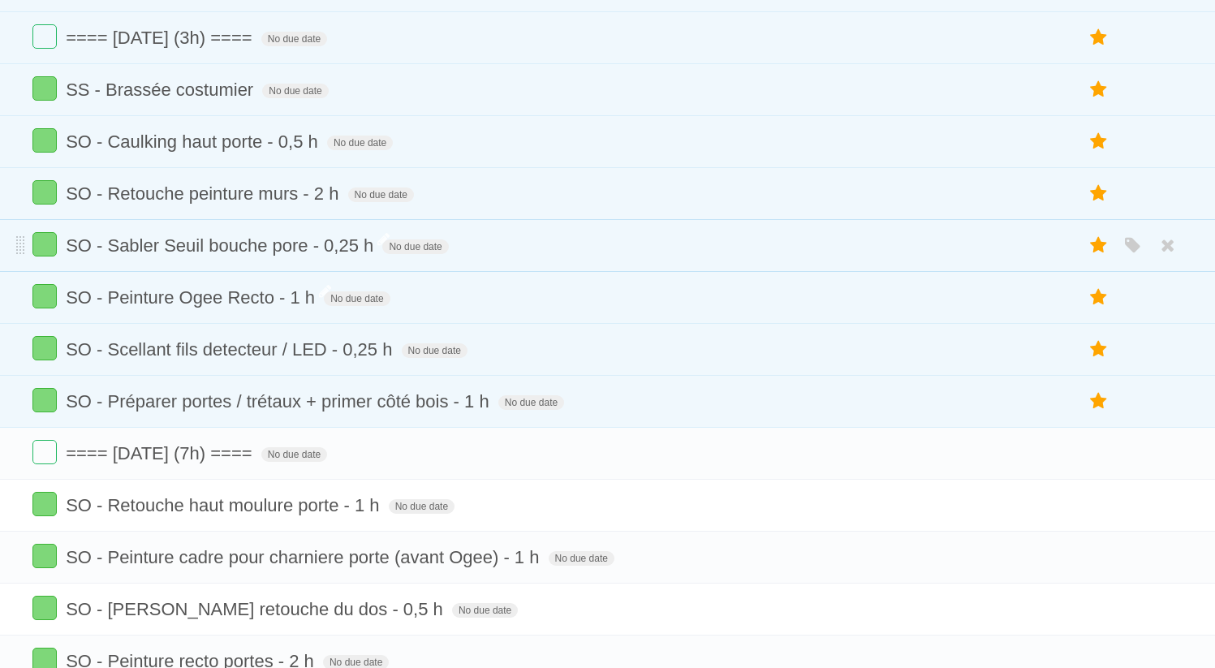
scroll to position [351, 0]
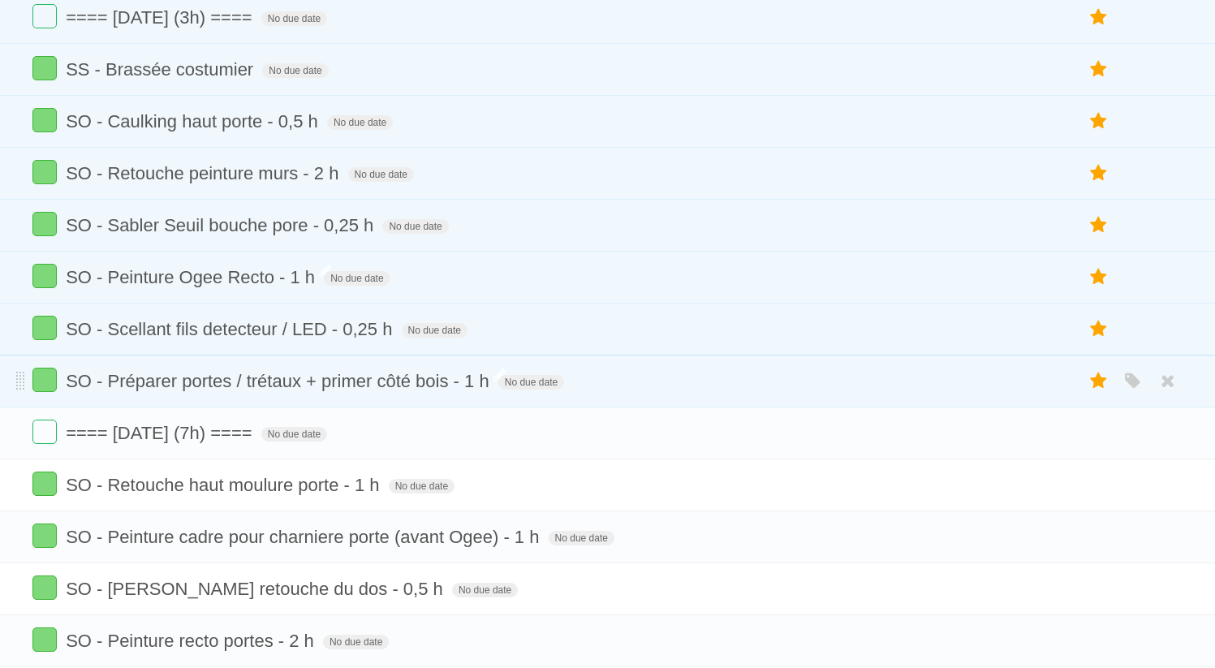
click at [455, 391] on span "SO - Préparer portes / trétaux + primer côté bois - 1 h" at bounding box center [280, 381] width 428 height 20
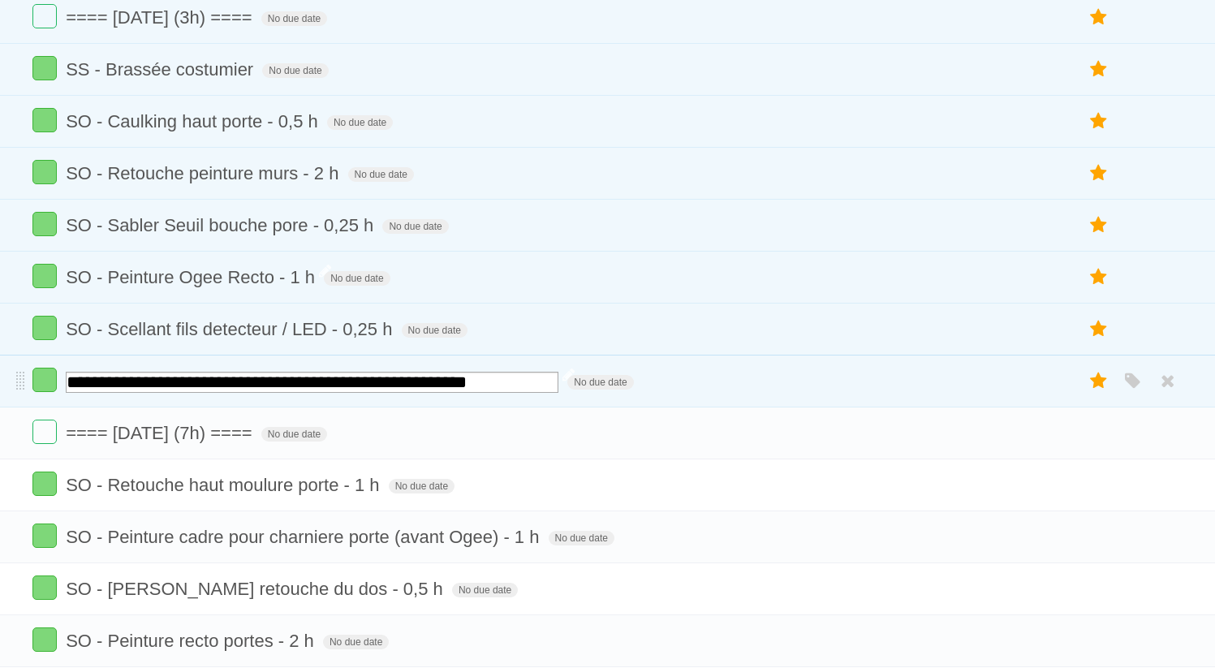
click at [480, 393] on input "**********" at bounding box center [312, 382] width 493 height 21
type input "**********"
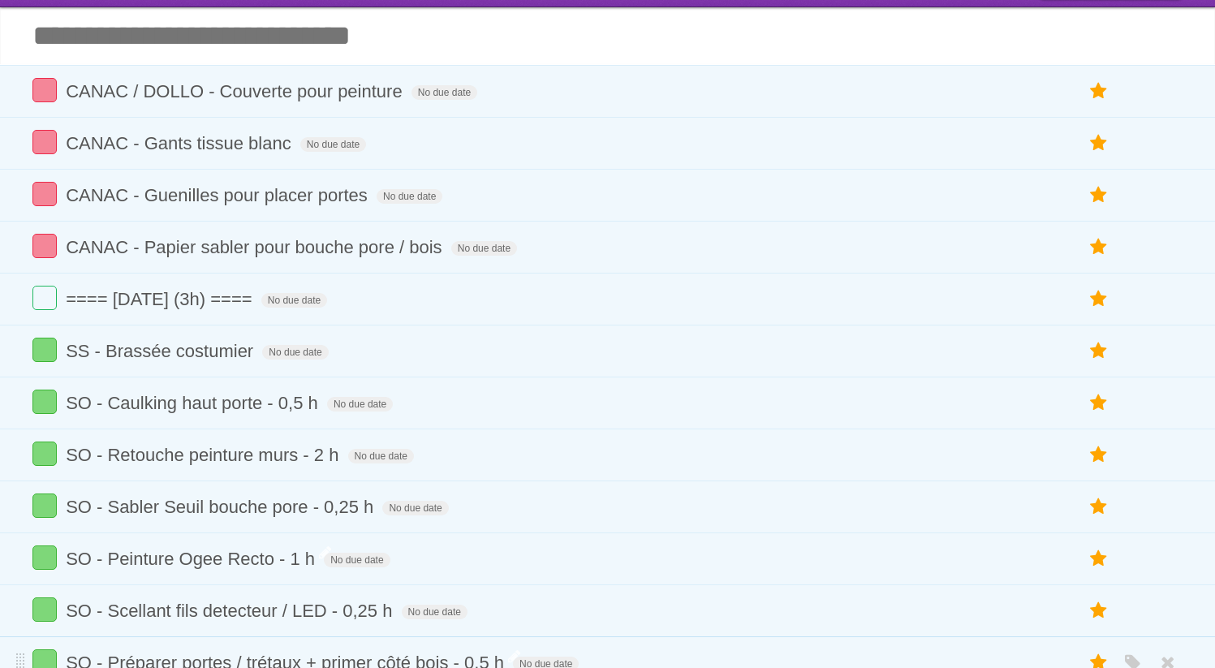
scroll to position [0, 0]
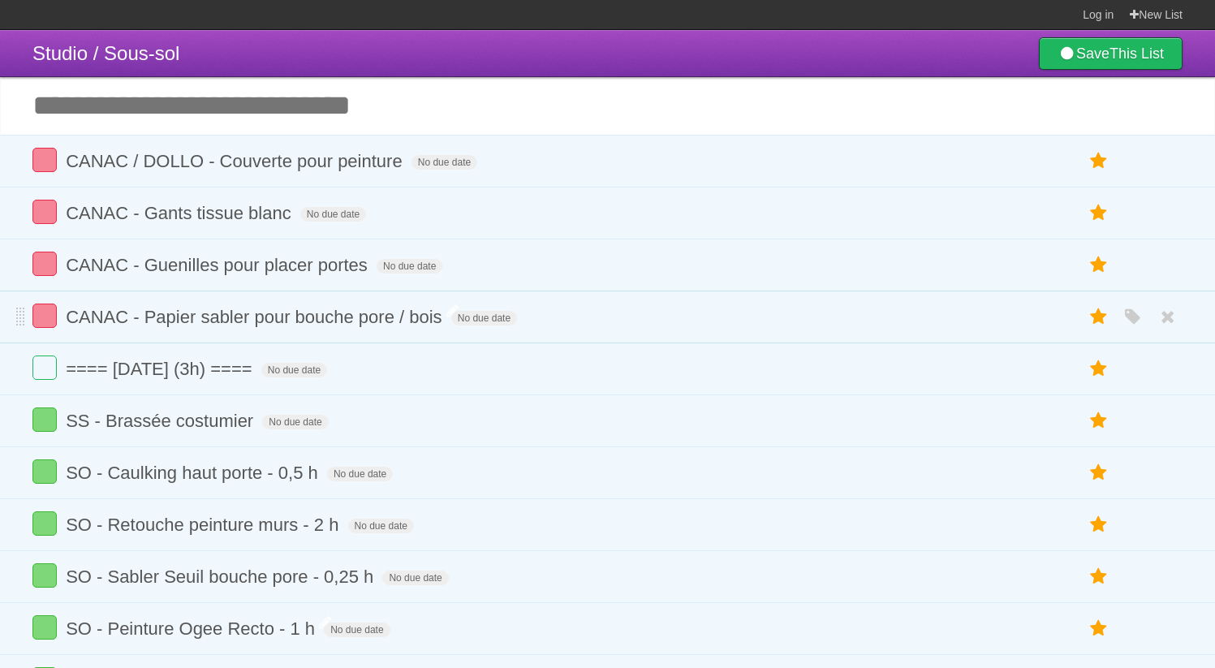
click at [424, 321] on span "CANAC - Papier sabler pour bouche pore / bois" at bounding box center [256, 317] width 380 height 20
click at [456, 320] on input "**********" at bounding box center [267, 318] width 403 height 21
type input "**********"
